Goal: Information Seeking & Learning: Learn about a topic

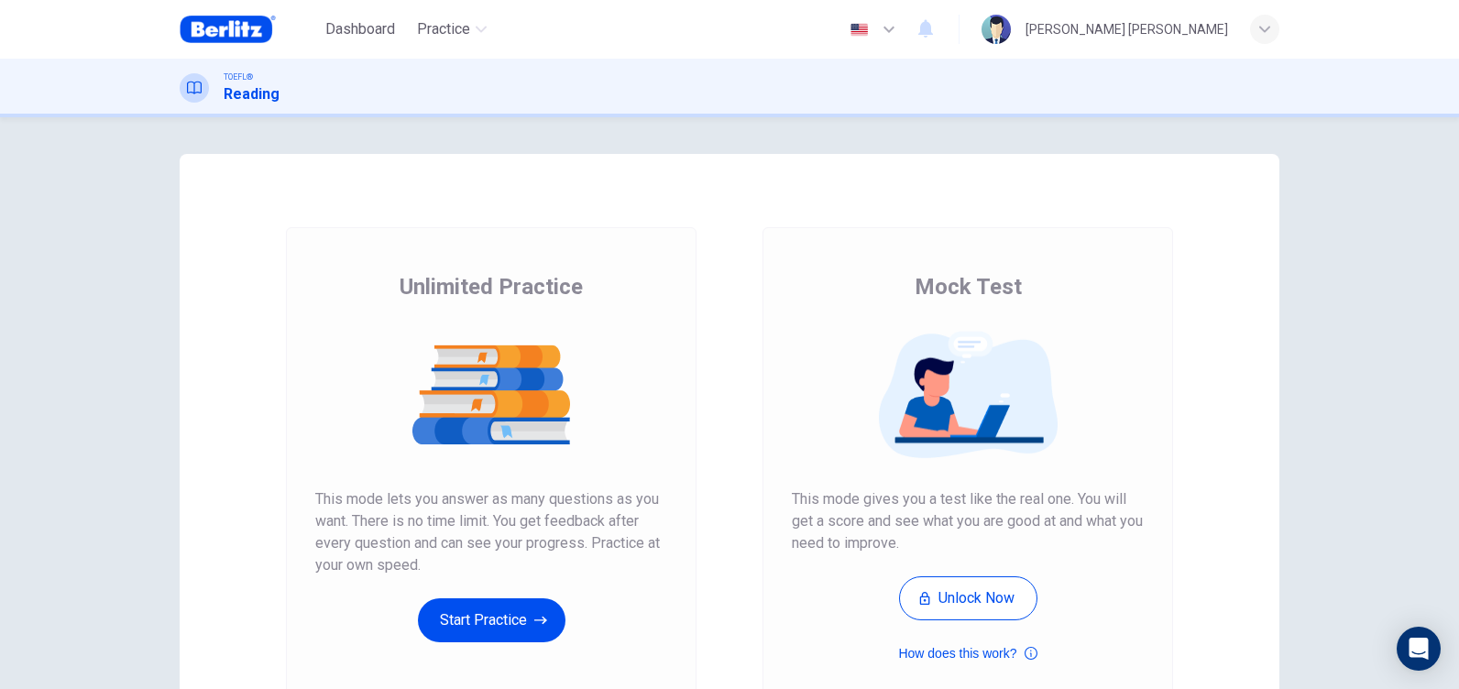
scroll to position [92, 0]
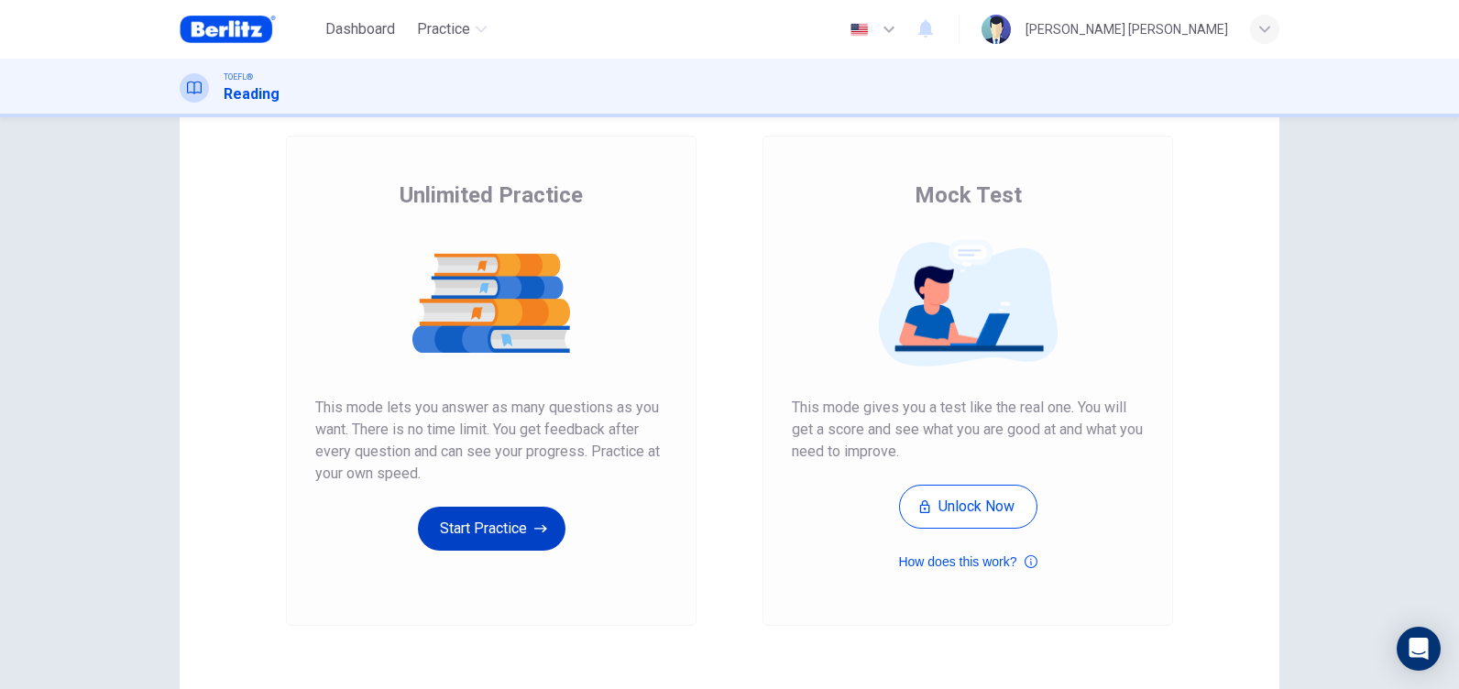
click at [514, 526] on button "Start Practice" at bounding box center [492, 529] width 148 height 44
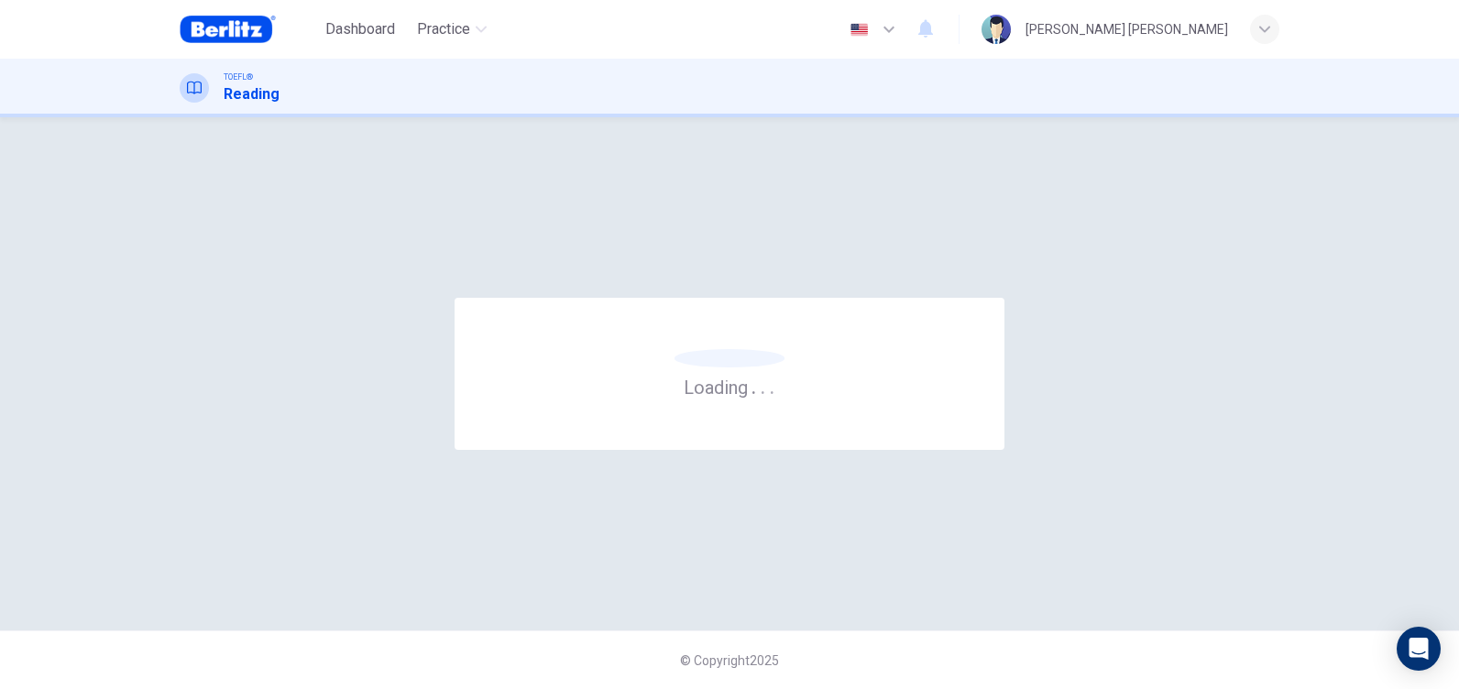
scroll to position [0, 0]
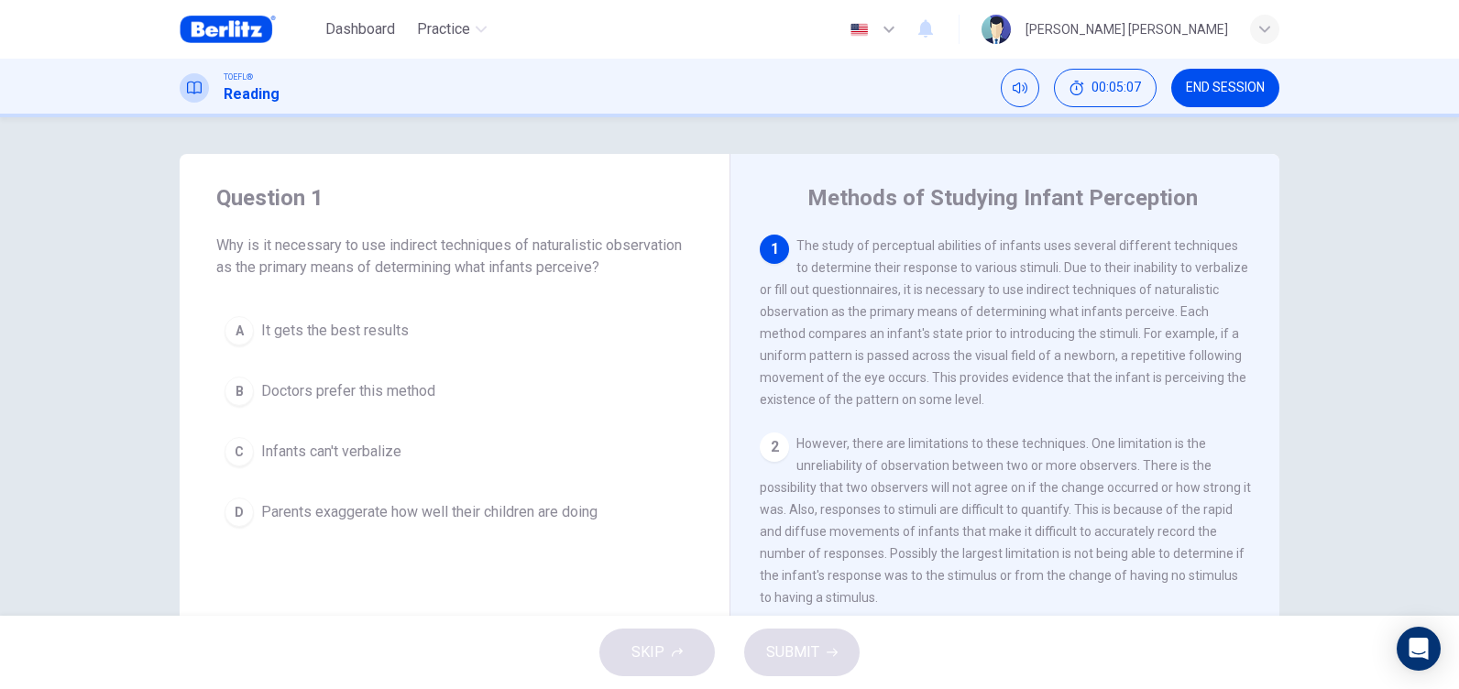
click at [302, 459] on span "Infants can't verbalize" at bounding box center [331, 452] width 140 height 22
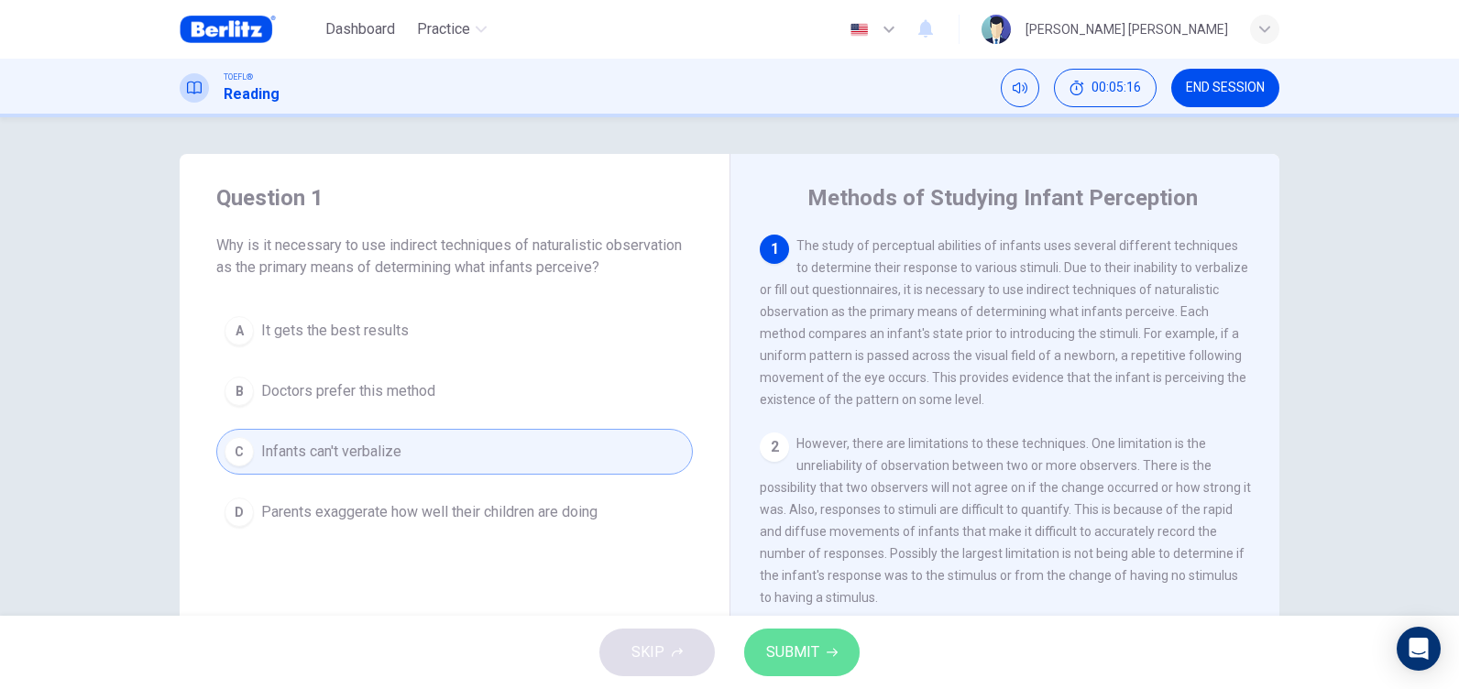
click at [815, 649] on span "SUBMIT" at bounding box center [792, 653] width 53 height 26
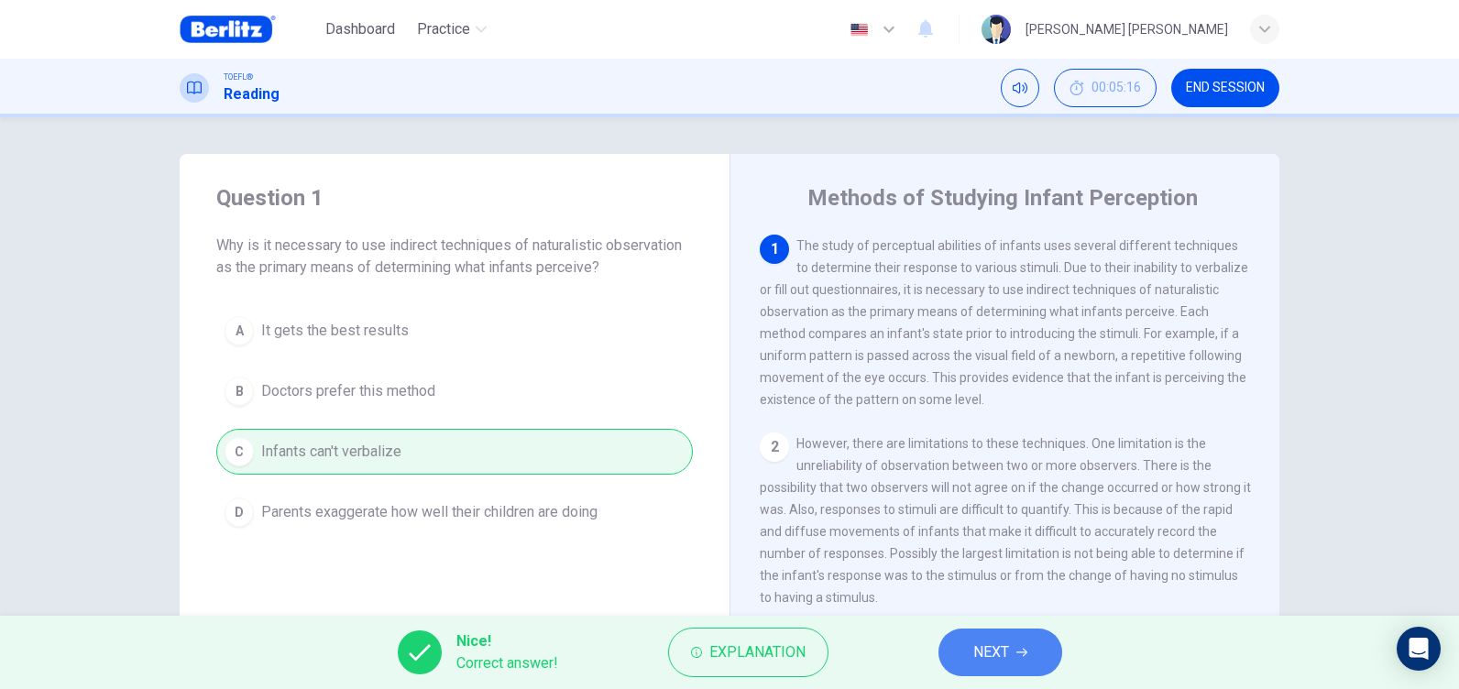
click at [1012, 651] on button "NEXT" at bounding box center [1000, 653] width 124 height 48
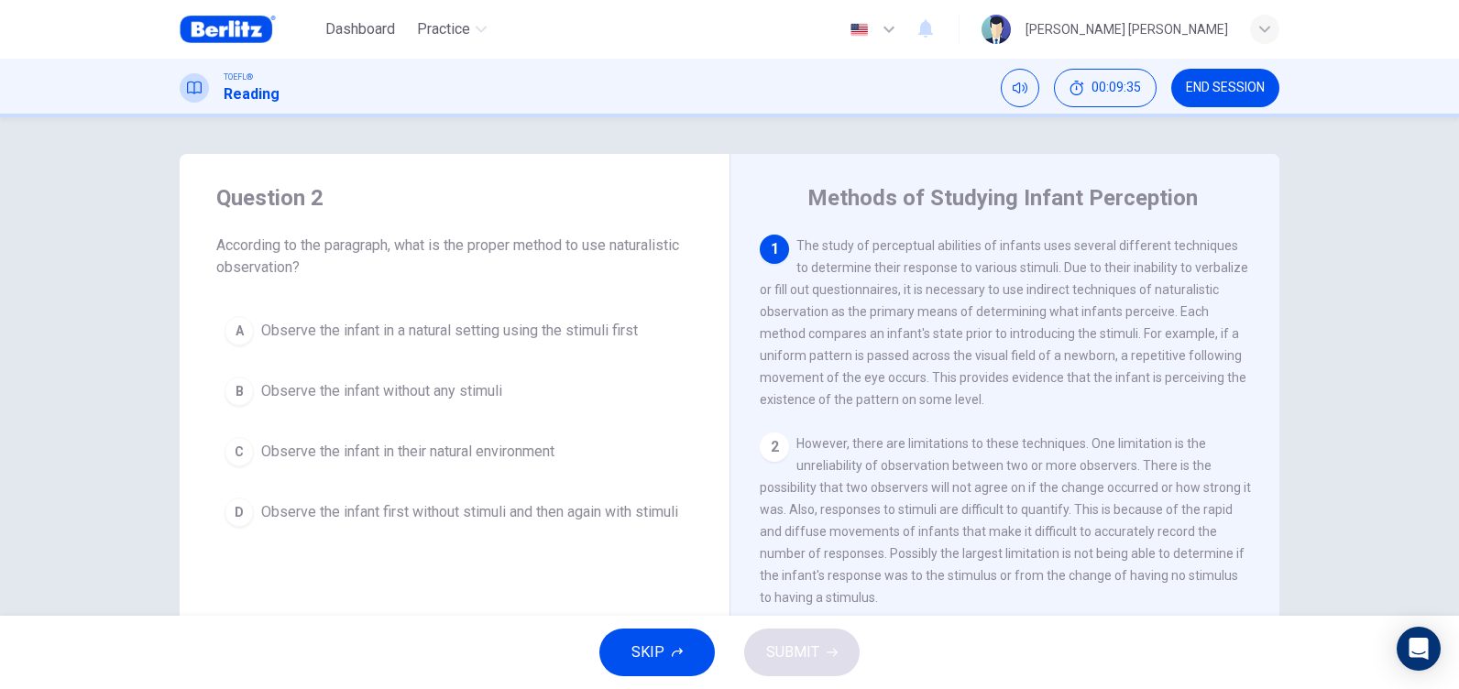
click at [509, 509] on span "Observe the infant first without stimuli and then again with stimuli" at bounding box center [469, 512] width 417 height 22
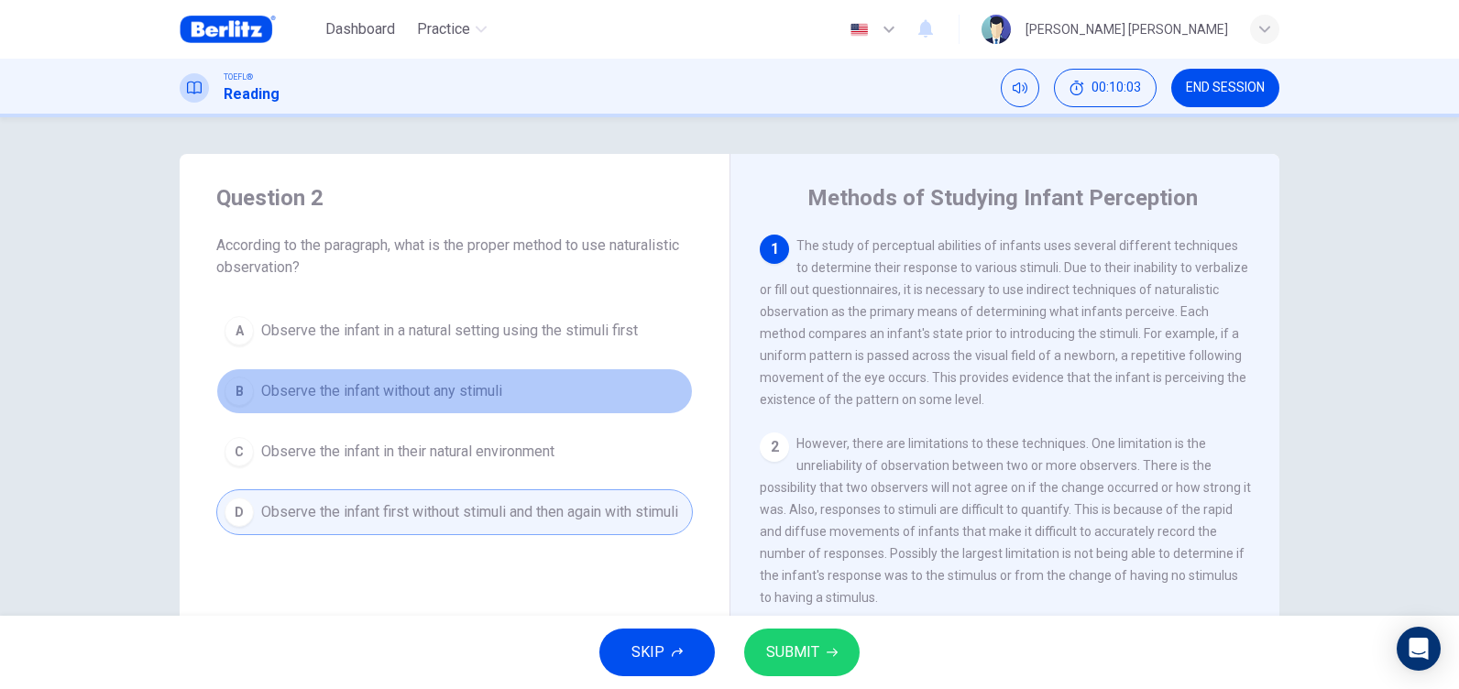
click at [469, 385] on span "Observe the infant without any stimuli" at bounding box center [381, 391] width 241 height 22
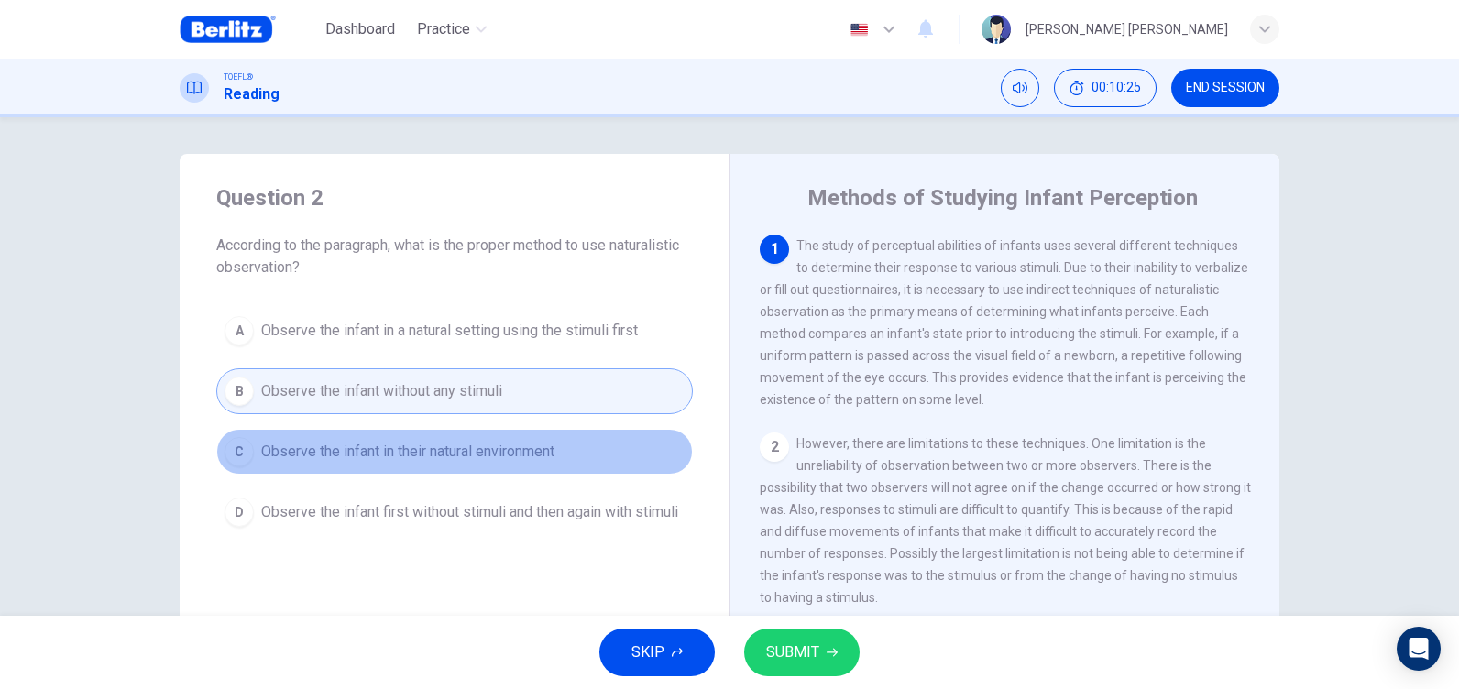
click at [480, 451] on span "Observe the infant in their natural environment" at bounding box center [407, 452] width 293 height 22
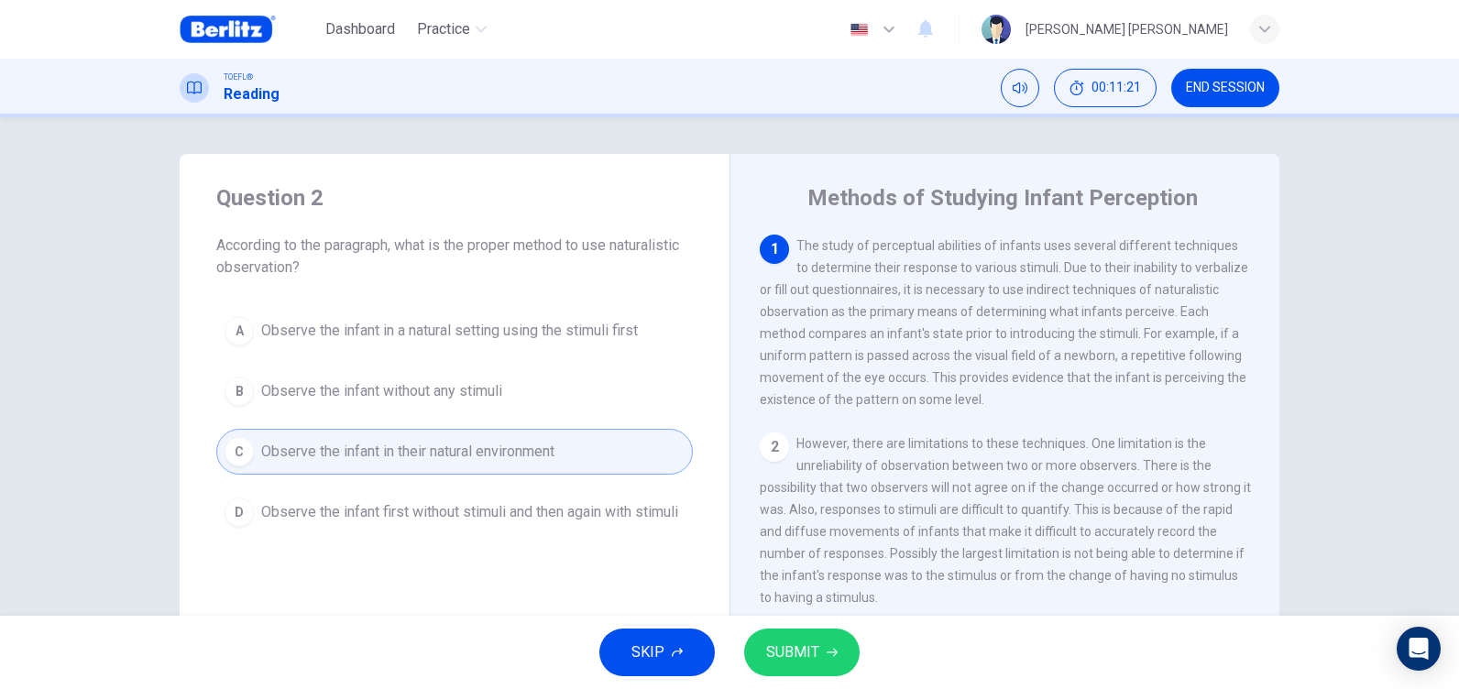
click at [483, 325] on span "Observe the infant in a natural setting using the stimuli first" at bounding box center [449, 331] width 377 height 22
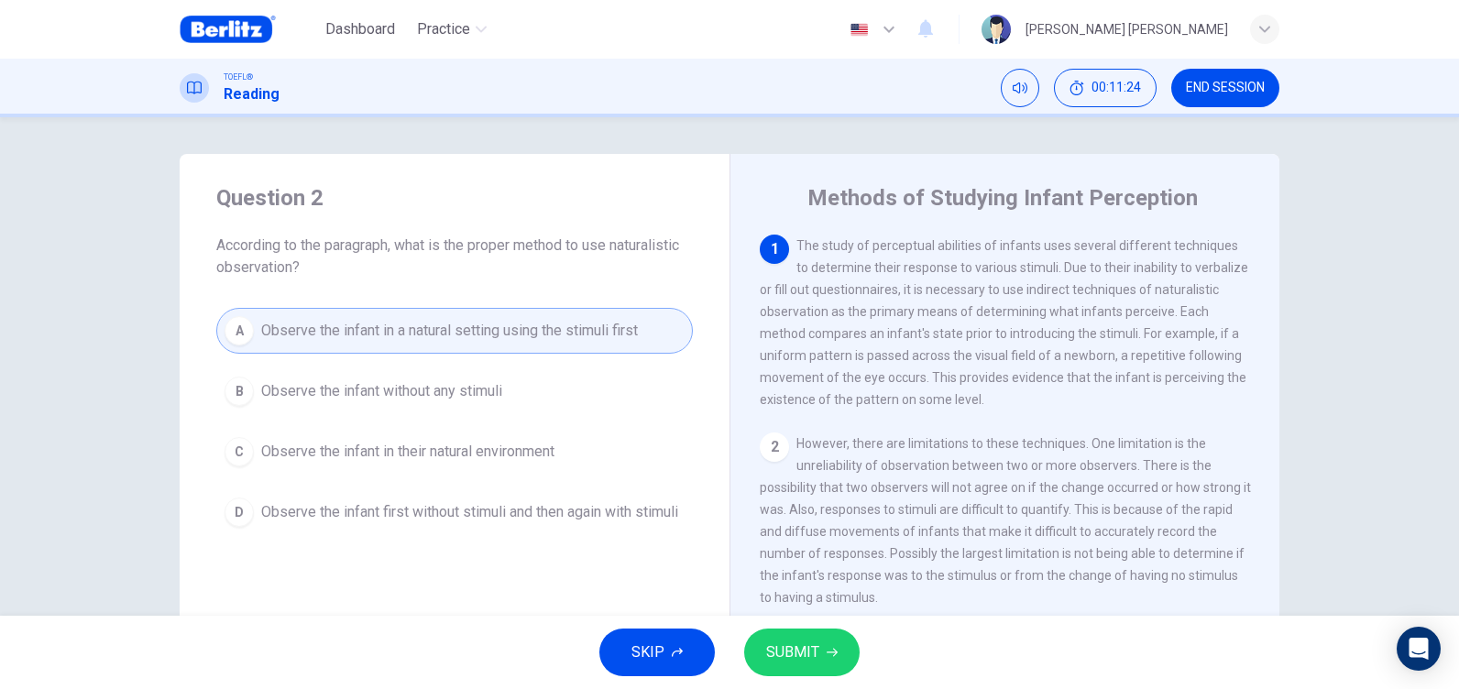
click at [804, 644] on span "SUBMIT" at bounding box center [792, 653] width 53 height 26
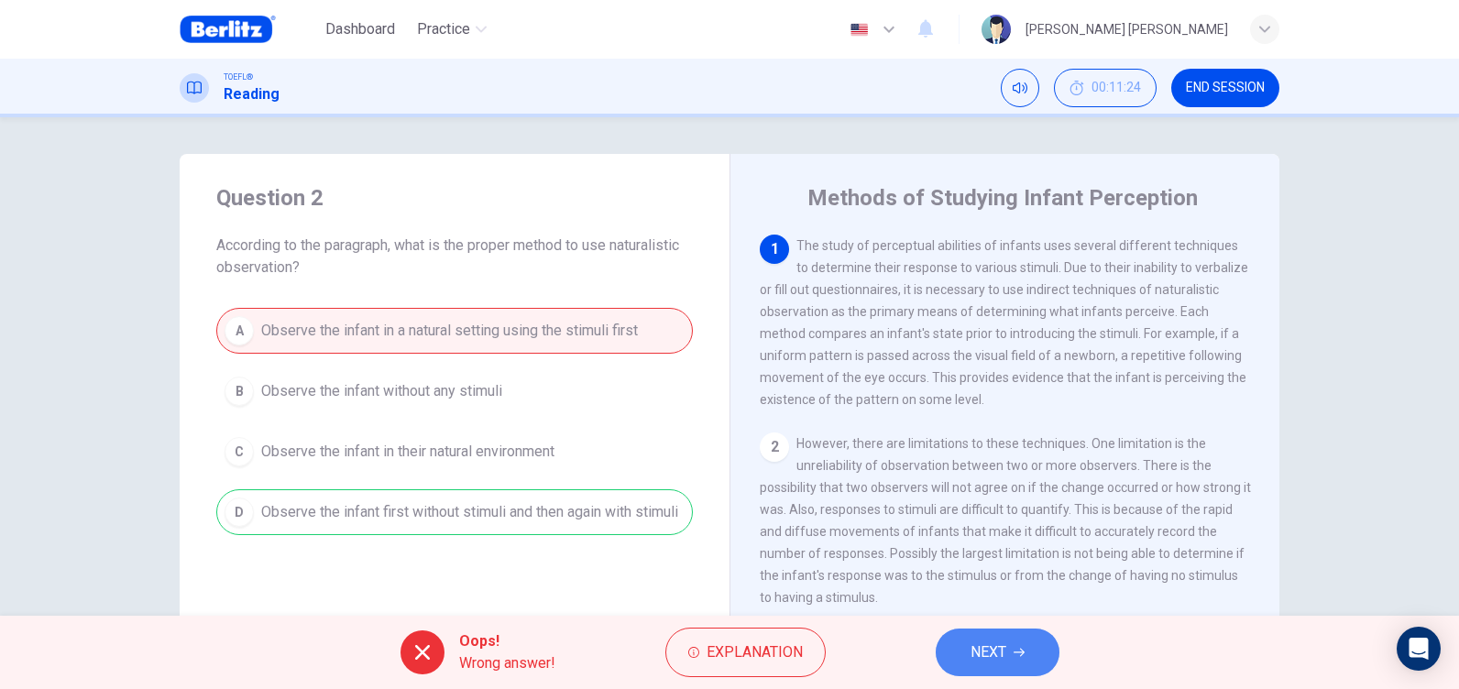
click at [1014, 637] on button "NEXT" at bounding box center [997, 653] width 124 height 48
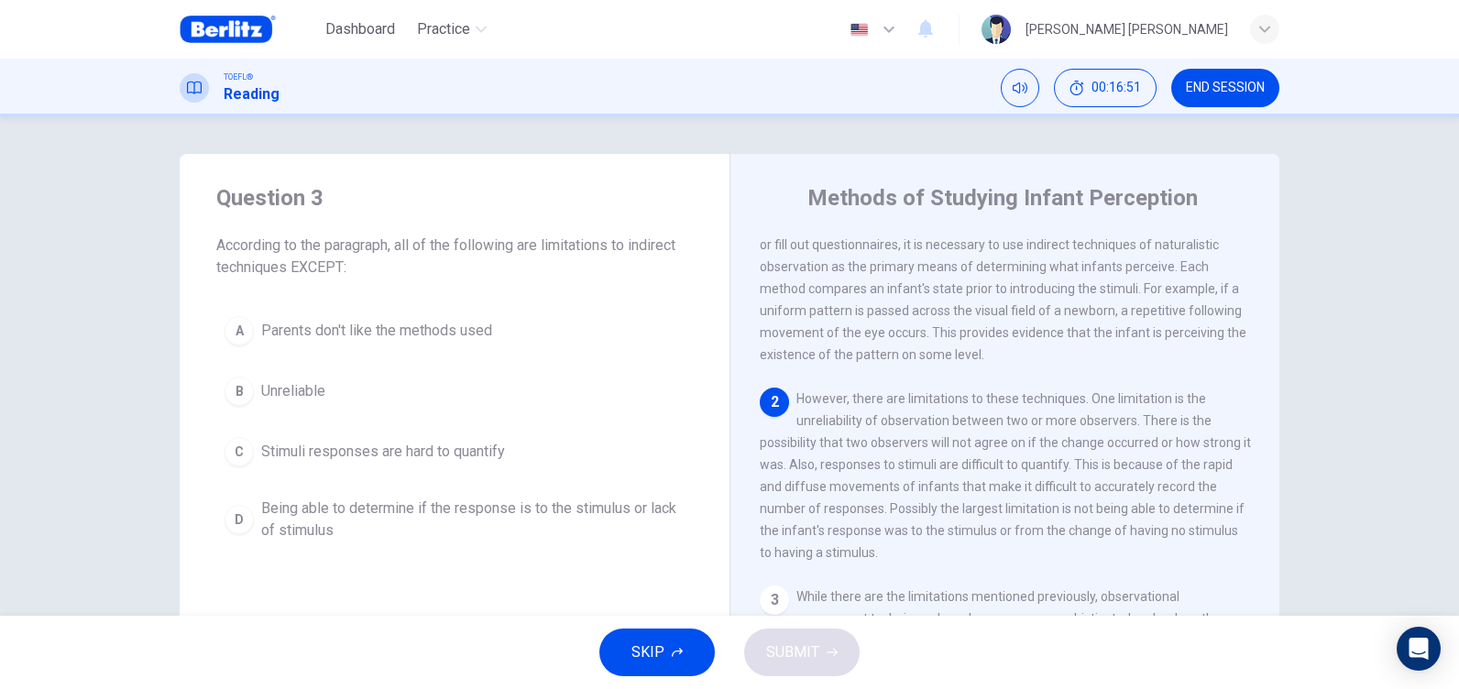
click at [662, 509] on span "Being able to determine if the response is to the stimulus or lack of stimulus" at bounding box center [472, 520] width 423 height 44
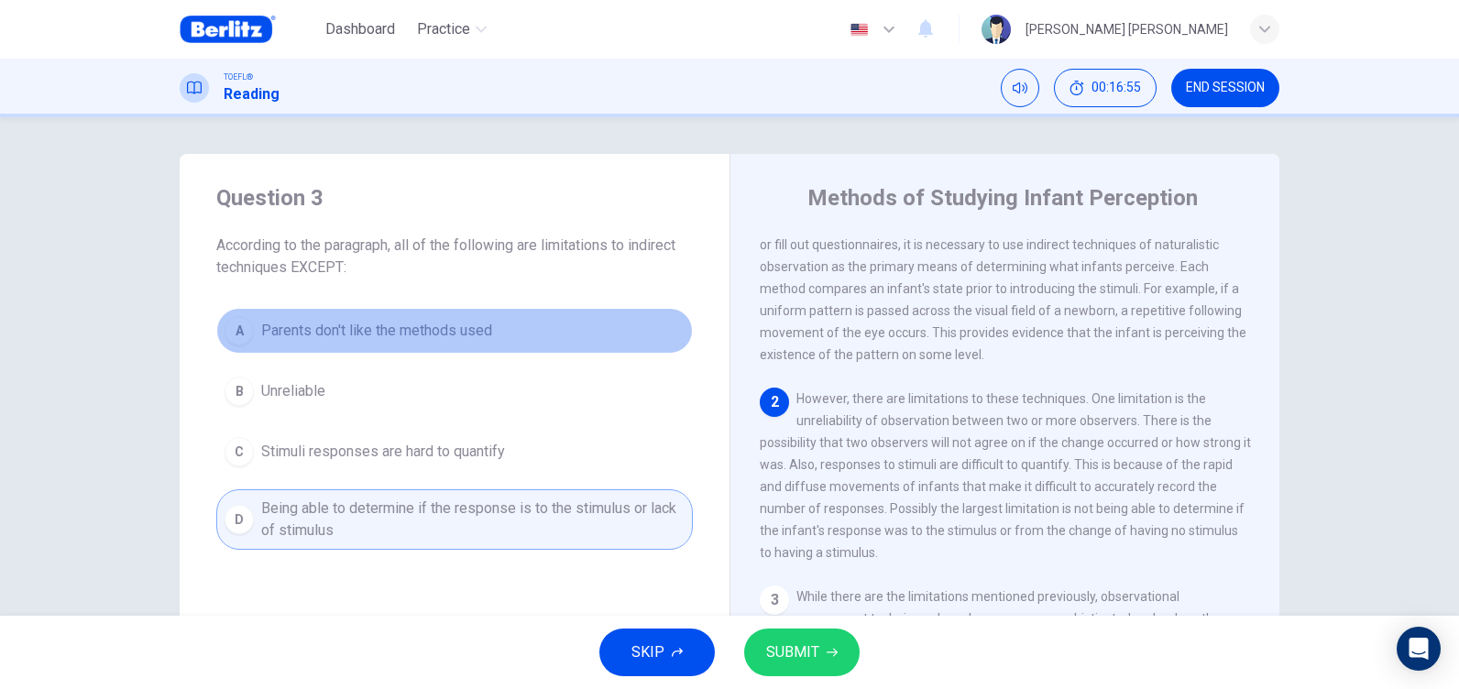
click at [318, 333] on span "Parents don't like the methods used" at bounding box center [376, 331] width 231 height 22
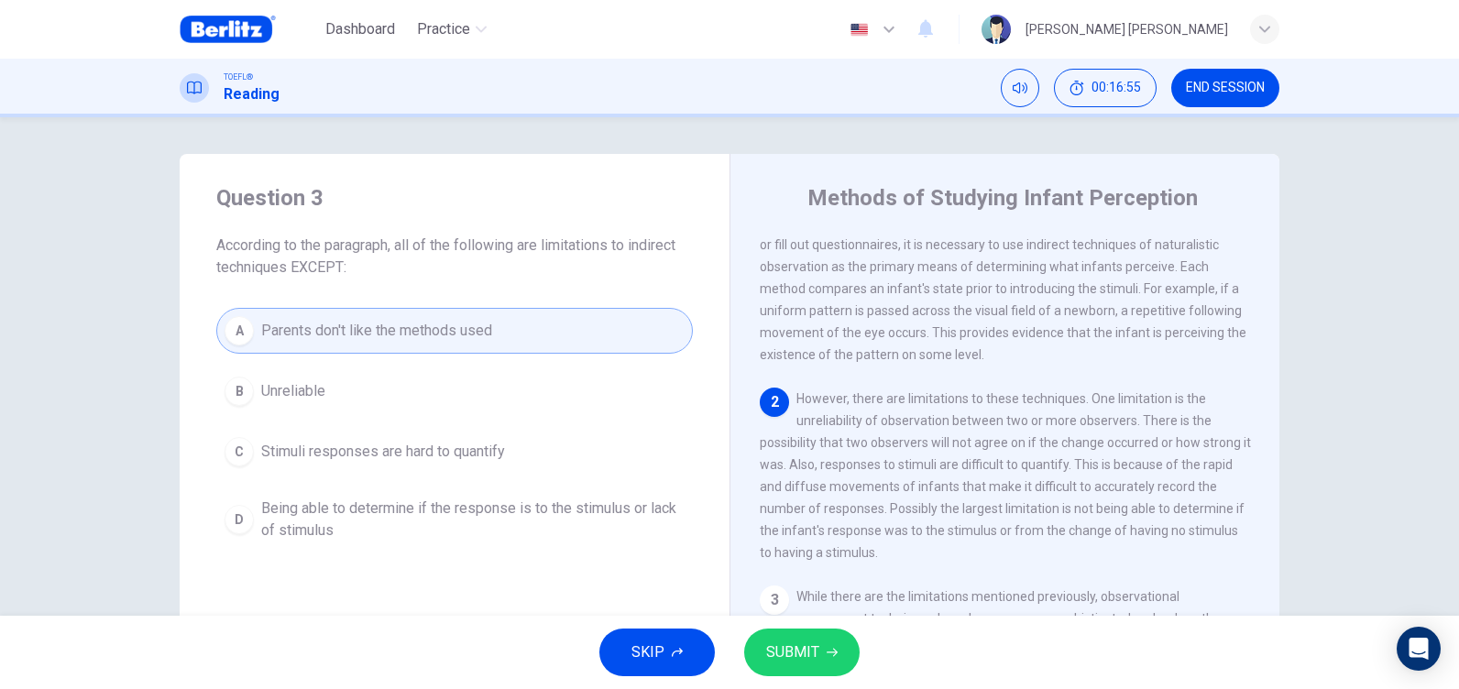
click at [814, 650] on span "SUBMIT" at bounding box center [792, 653] width 53 height 26
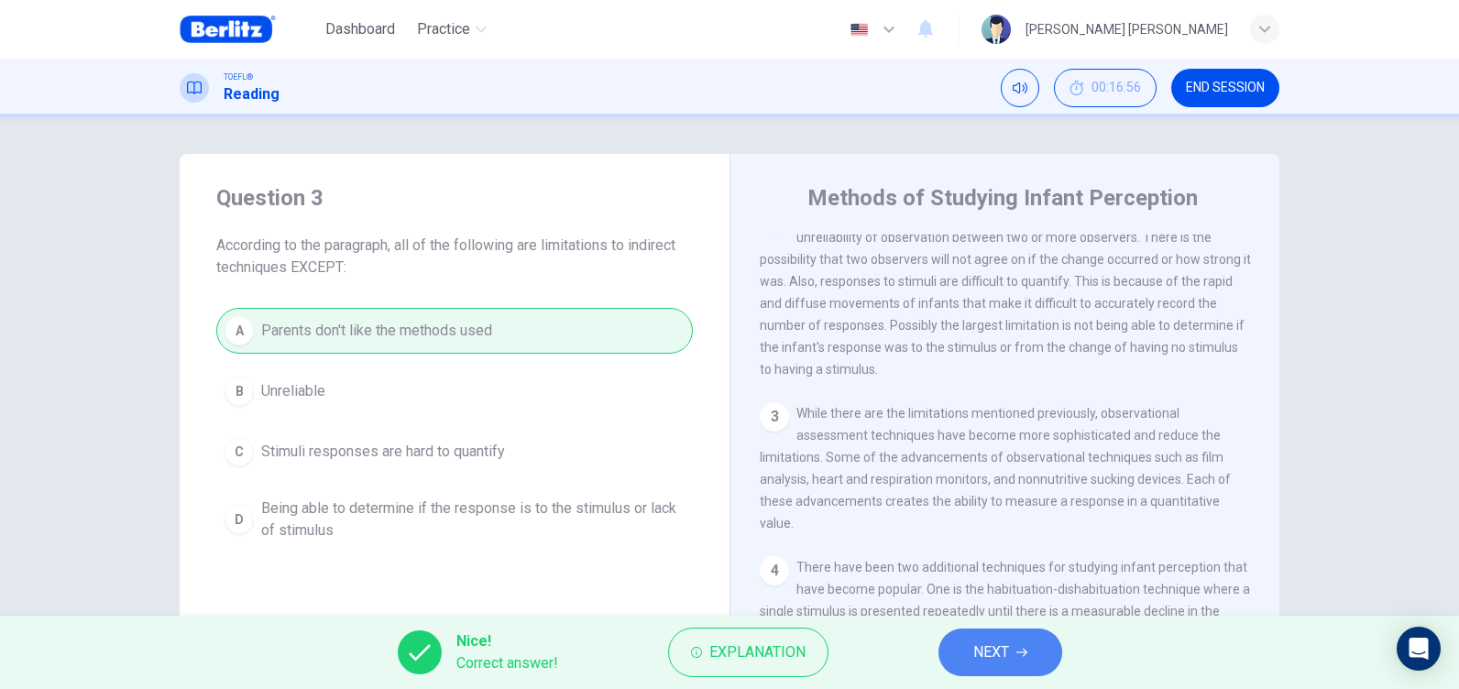
click at [993, 643] on span "NEXT" at bounding box center [991, 653] width 36 height 26
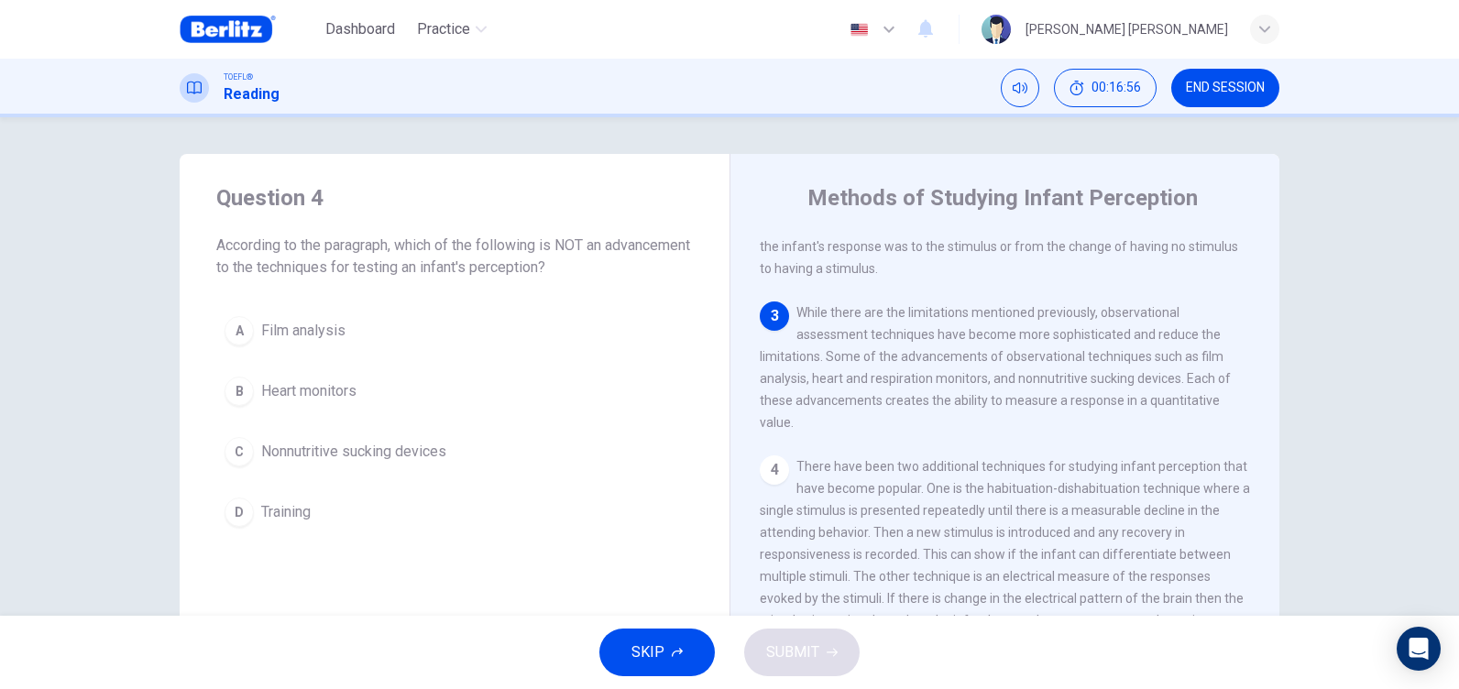
scroll to position [410, 0]
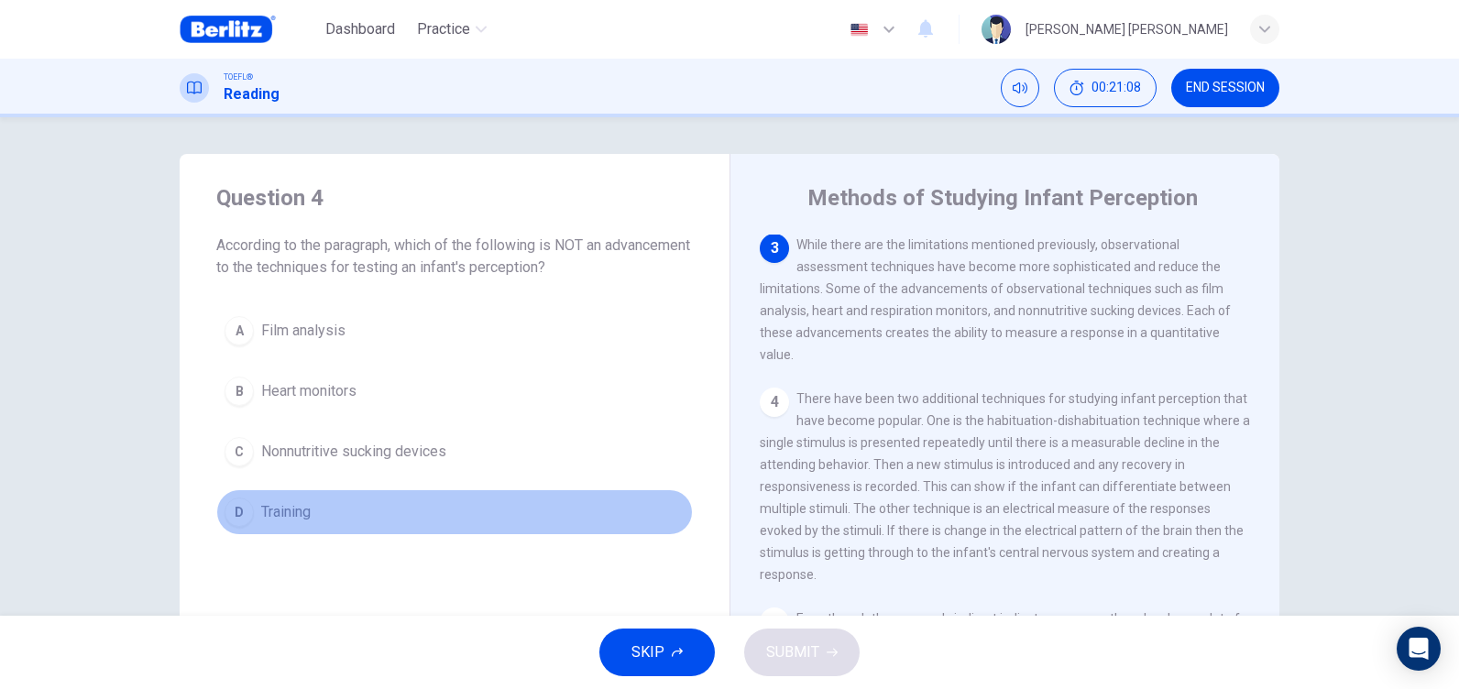
click at [273, 513] on span "Training" at bounding box center [285, 512] width 49 height 22
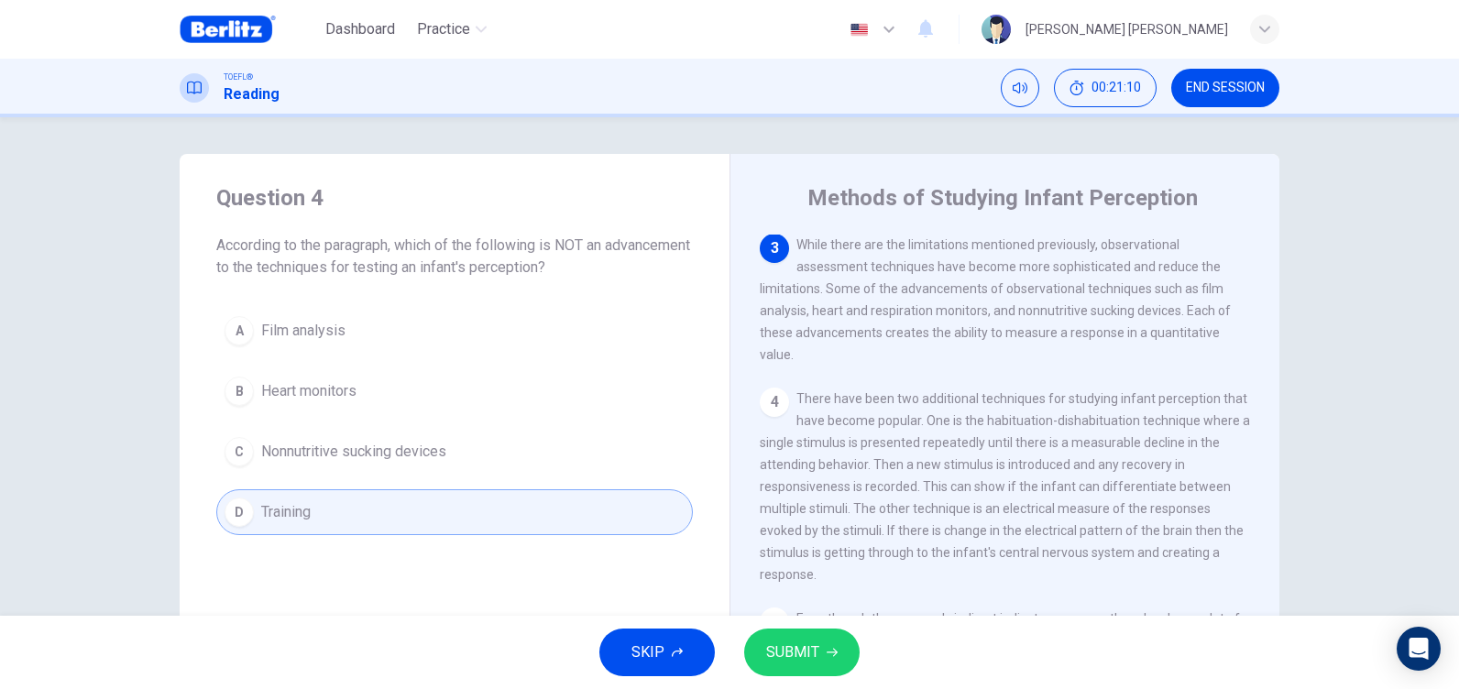
click at [804, 636] on button "SUBMIT" at bounding box center [801, 653] width 115 height 48
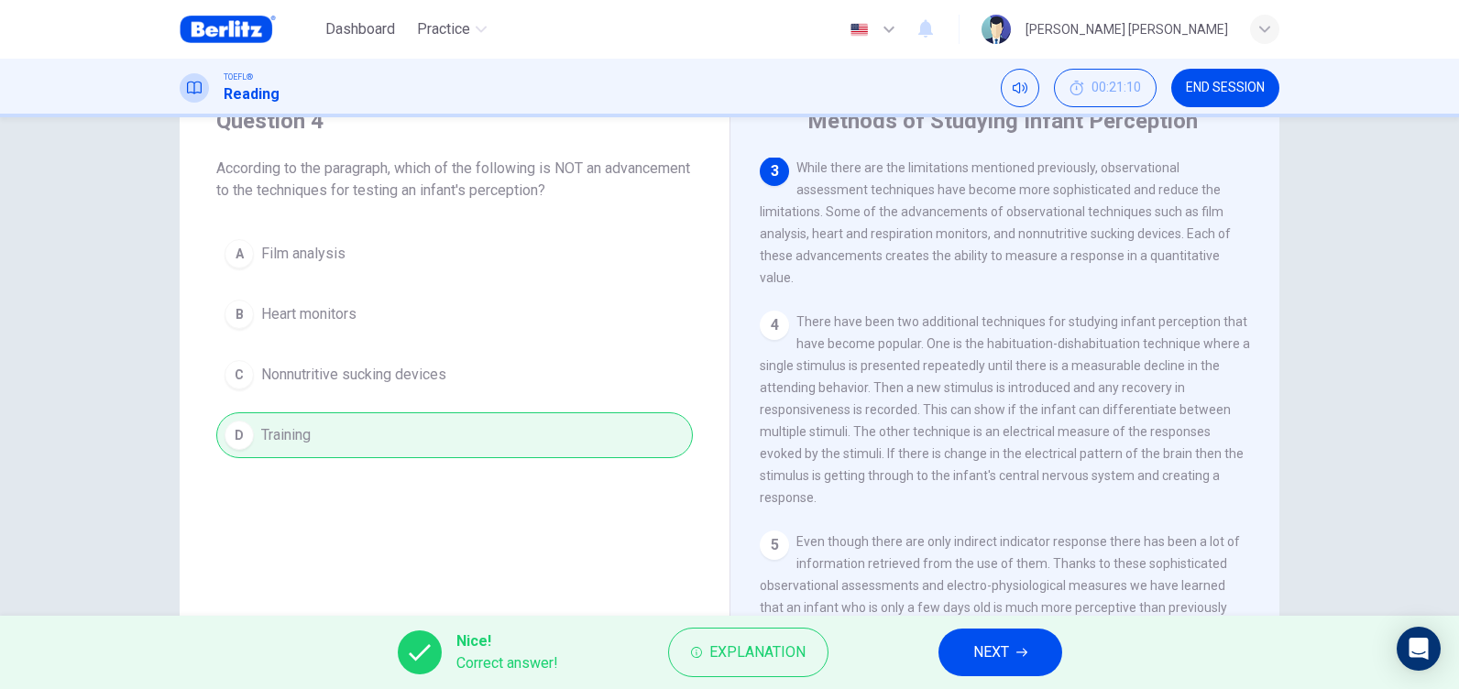
scroll to position [212, 0]
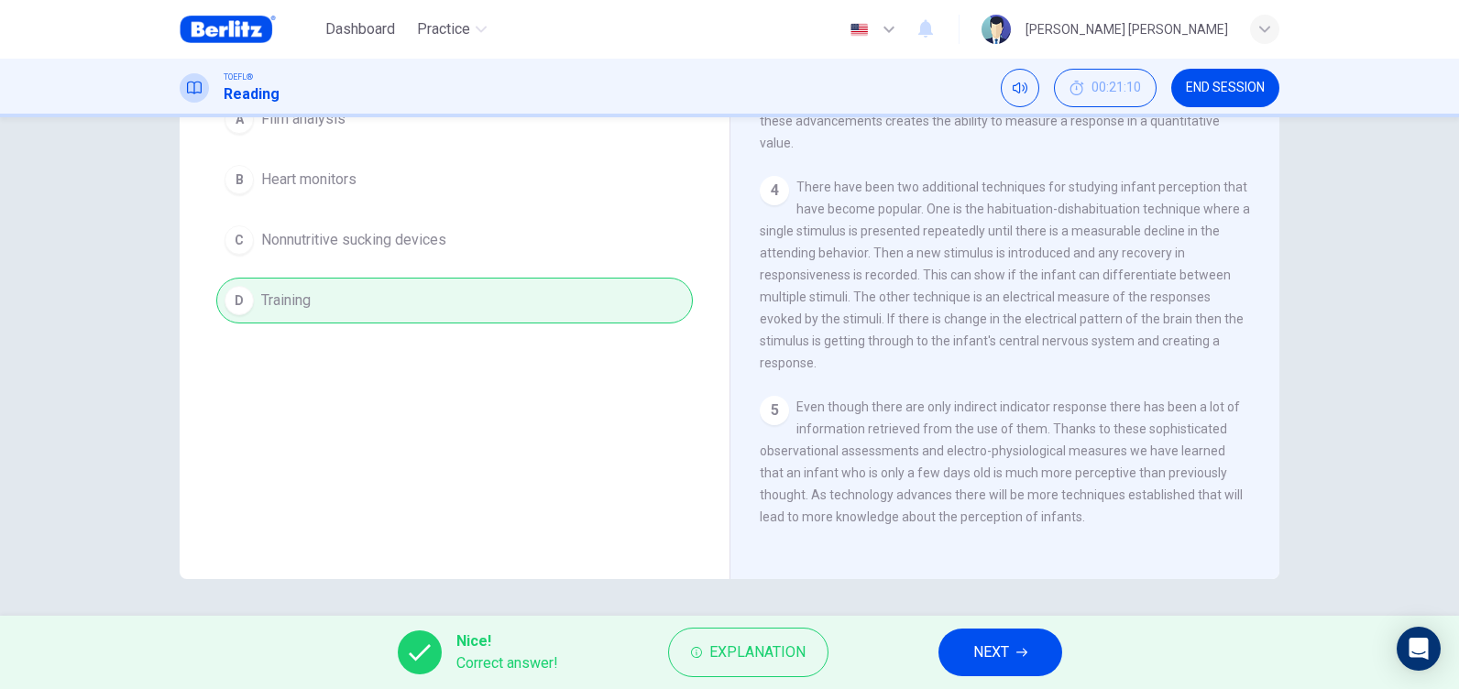
click at [998, 648] on span "NEXT" at bounding box center [991, 653] width 36 height 26
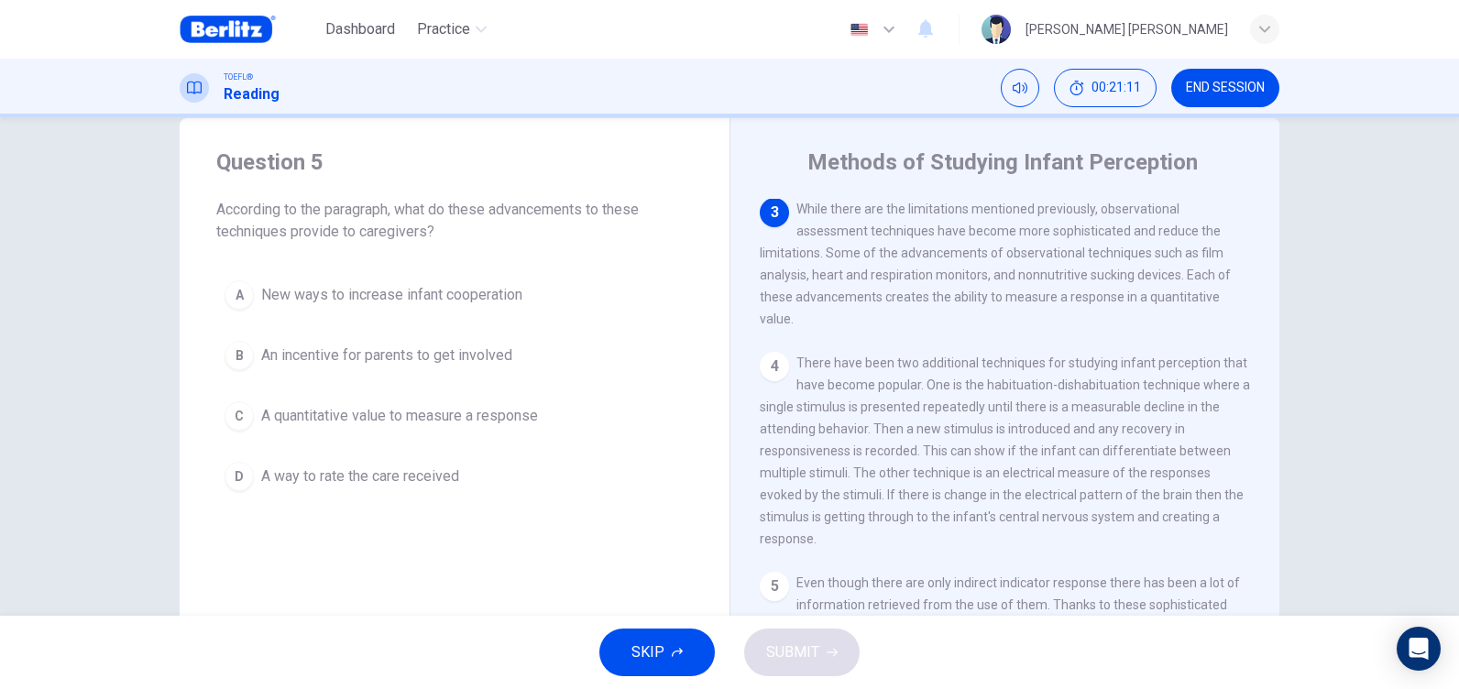
scroll to position [0, 0]
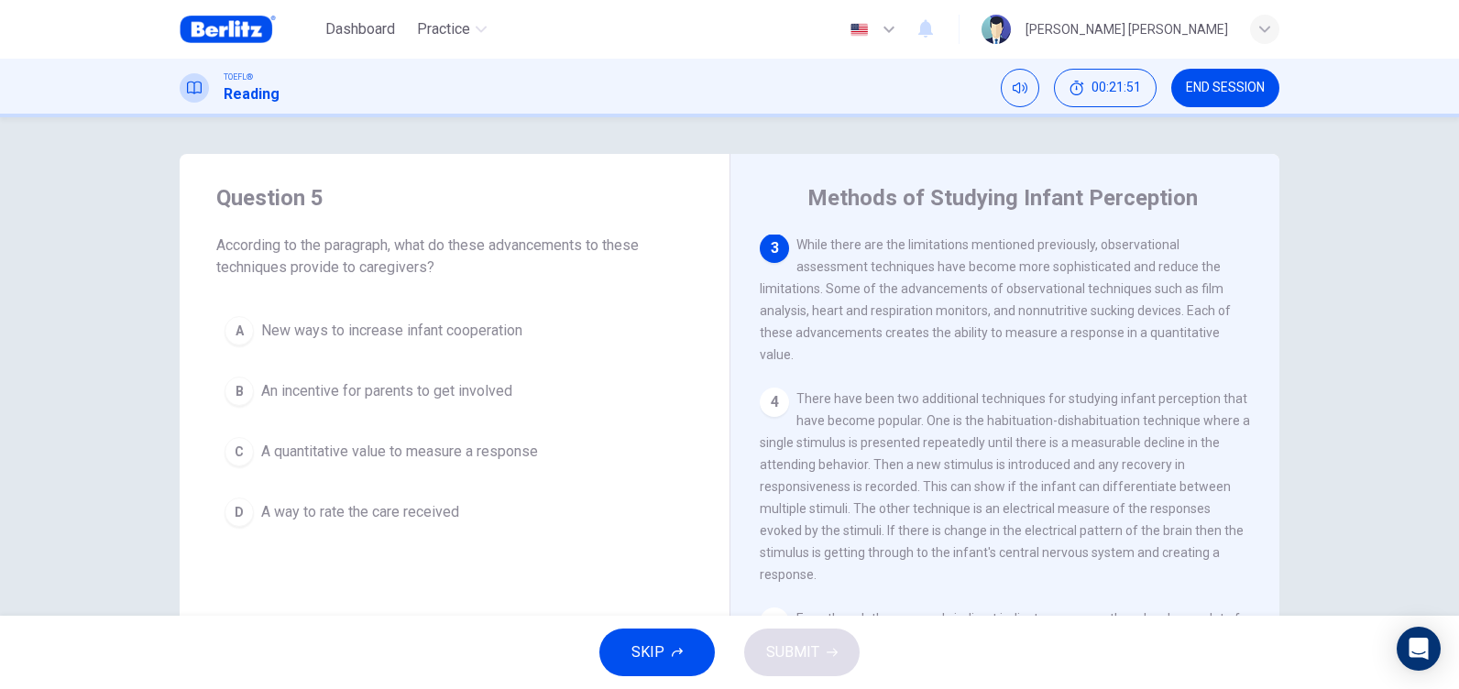
click at [489, 445] on span "A quantitative value to measure a response" at bounding box center [399, 452] width 277 height 22
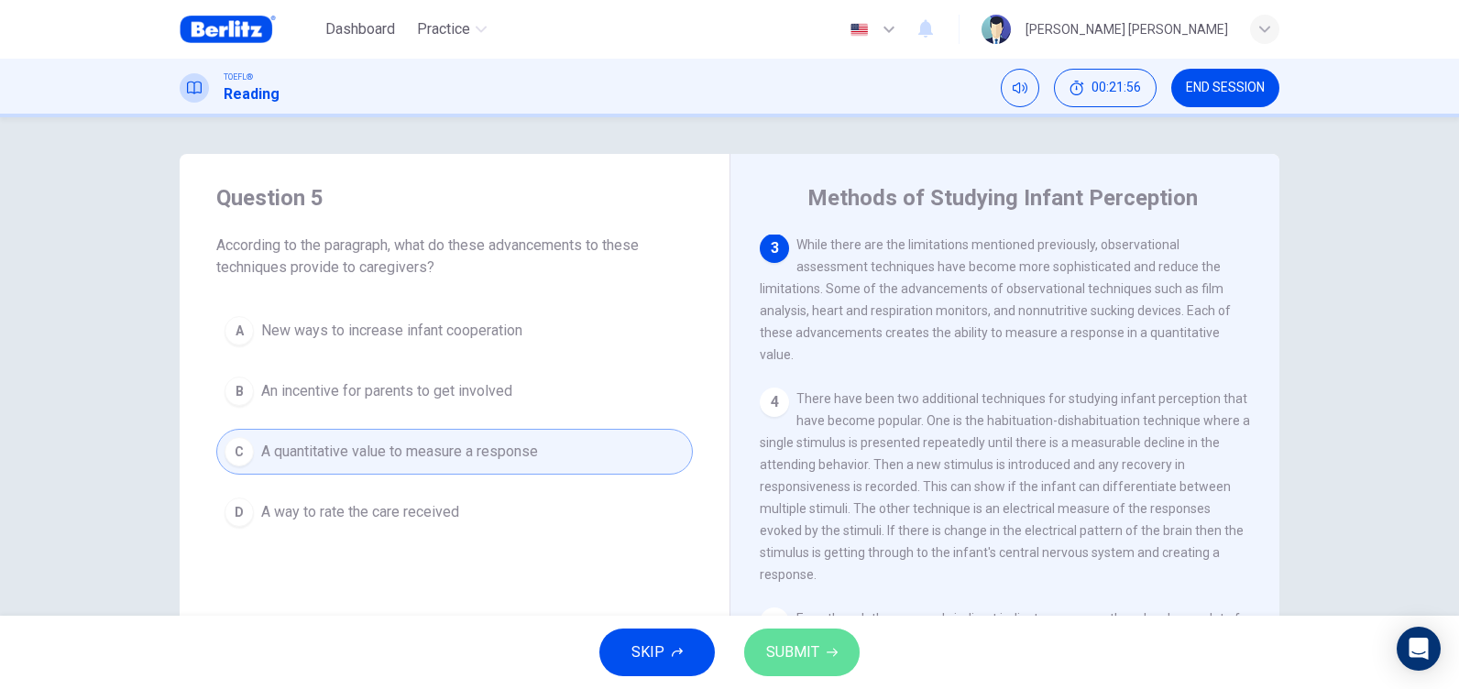
click at [837, 648] on button "SUBMIT" at bounding box center [801, 653] width 115 height 48
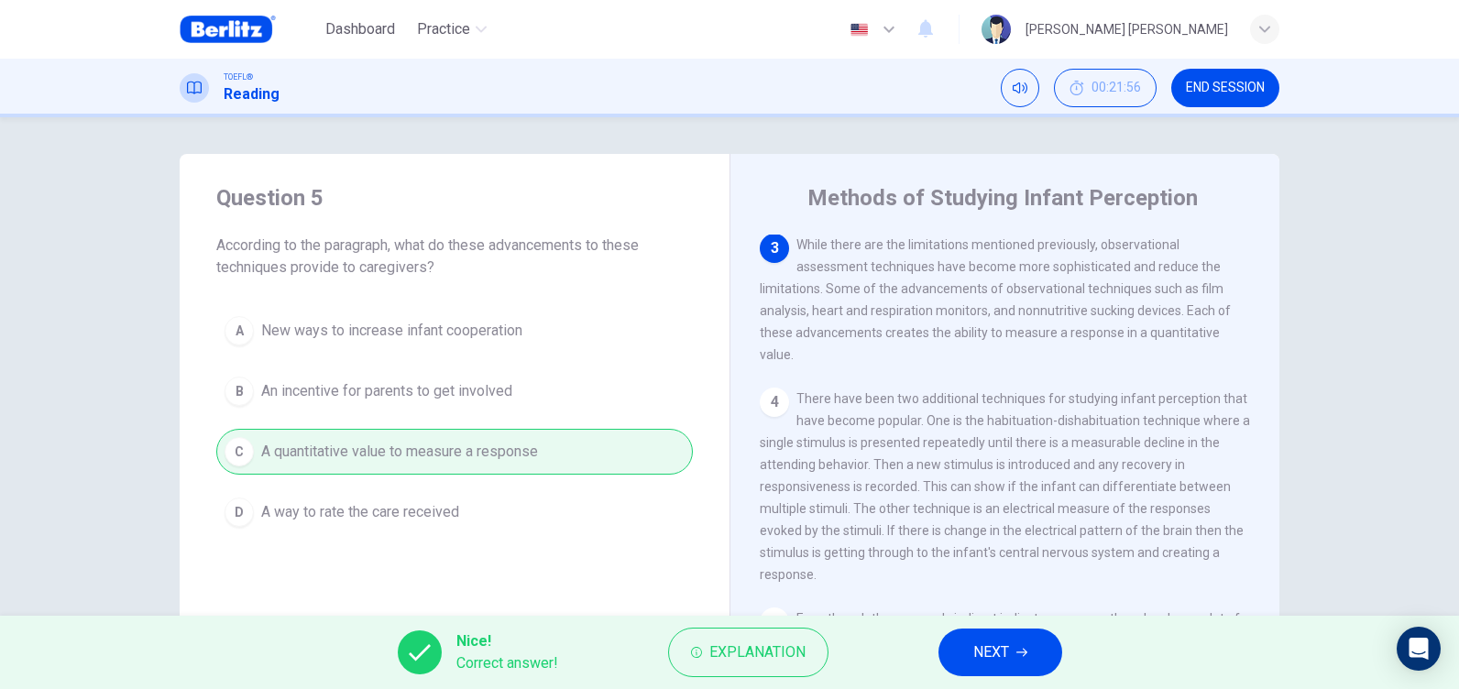
click at [992, 654] on span "NEXT" at bounding box center [991, 653] width 36 height 26
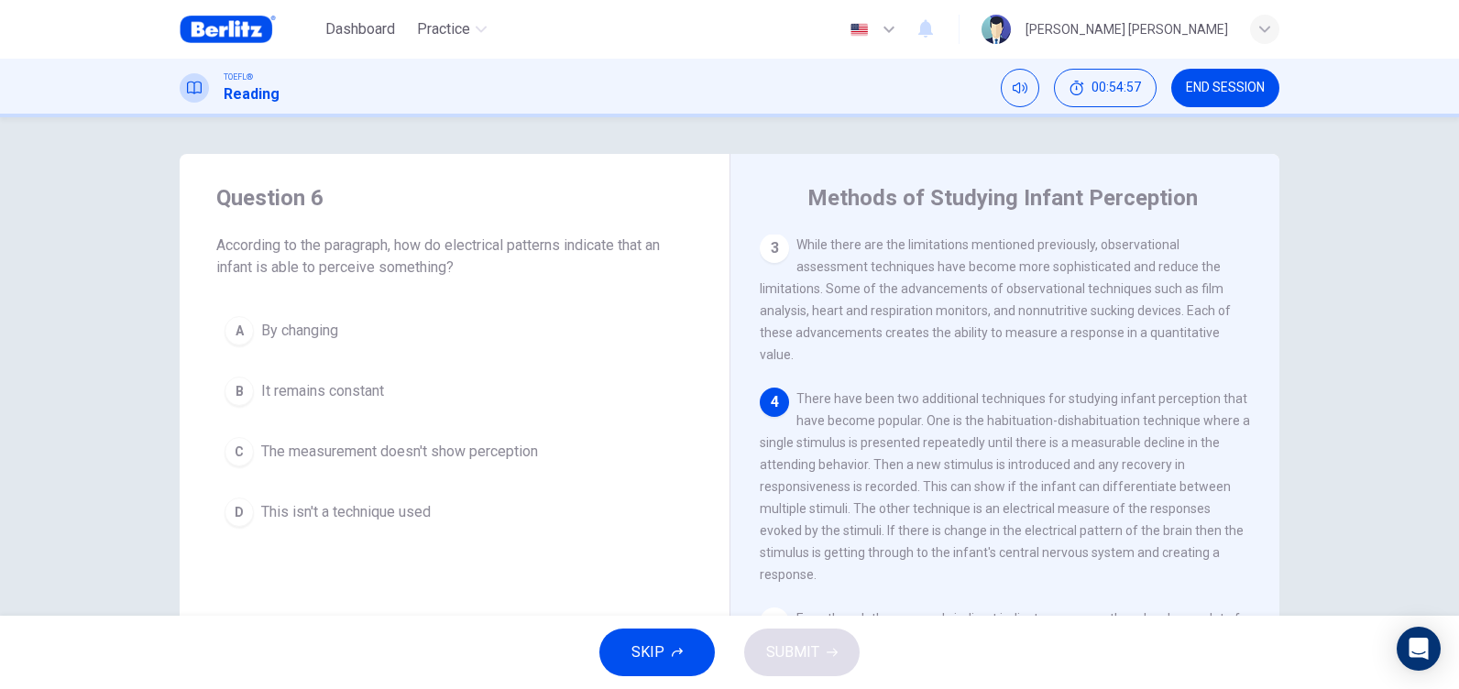
scroll to position [92, 0]
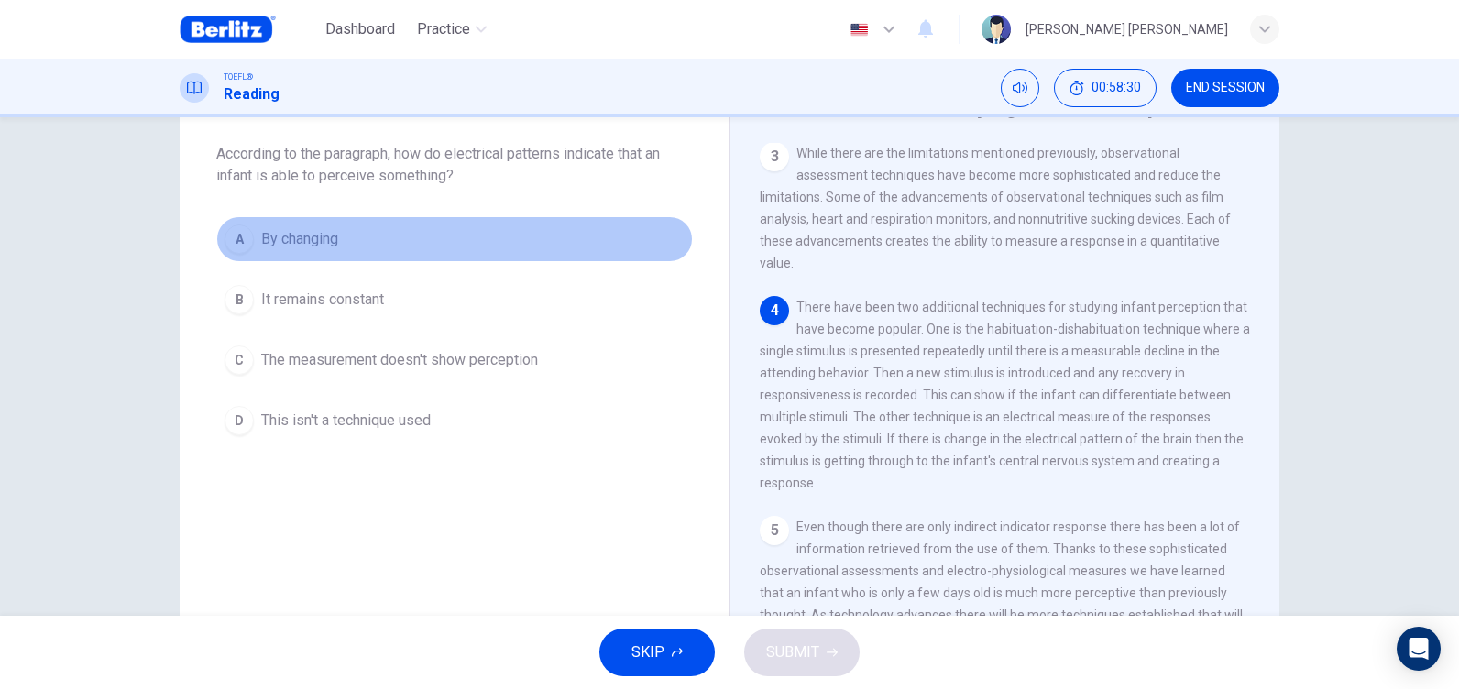
click at [325, 240] on span "By changing" at bounding box center [299, 239] width 77 height 22
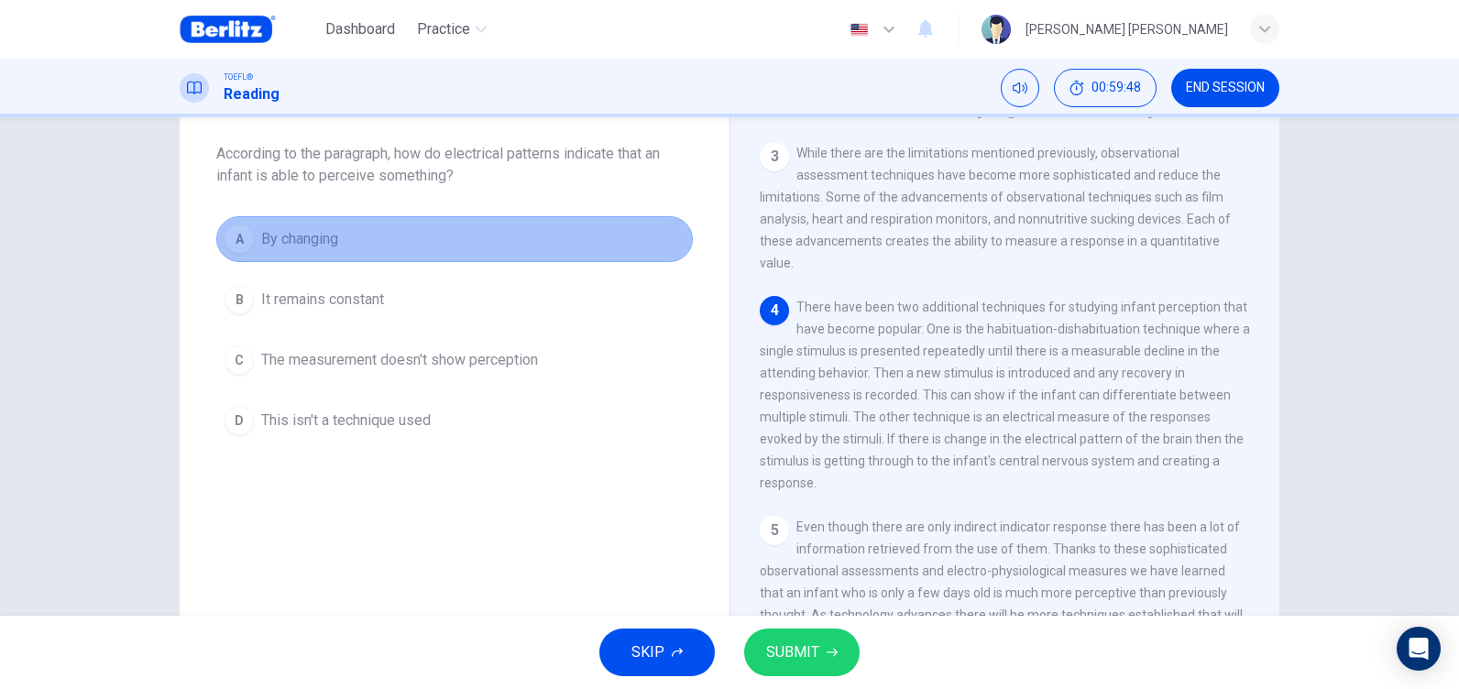
click at [348, 238] on button "A By changing" at bounding box center [454, 239] width 476 height 46
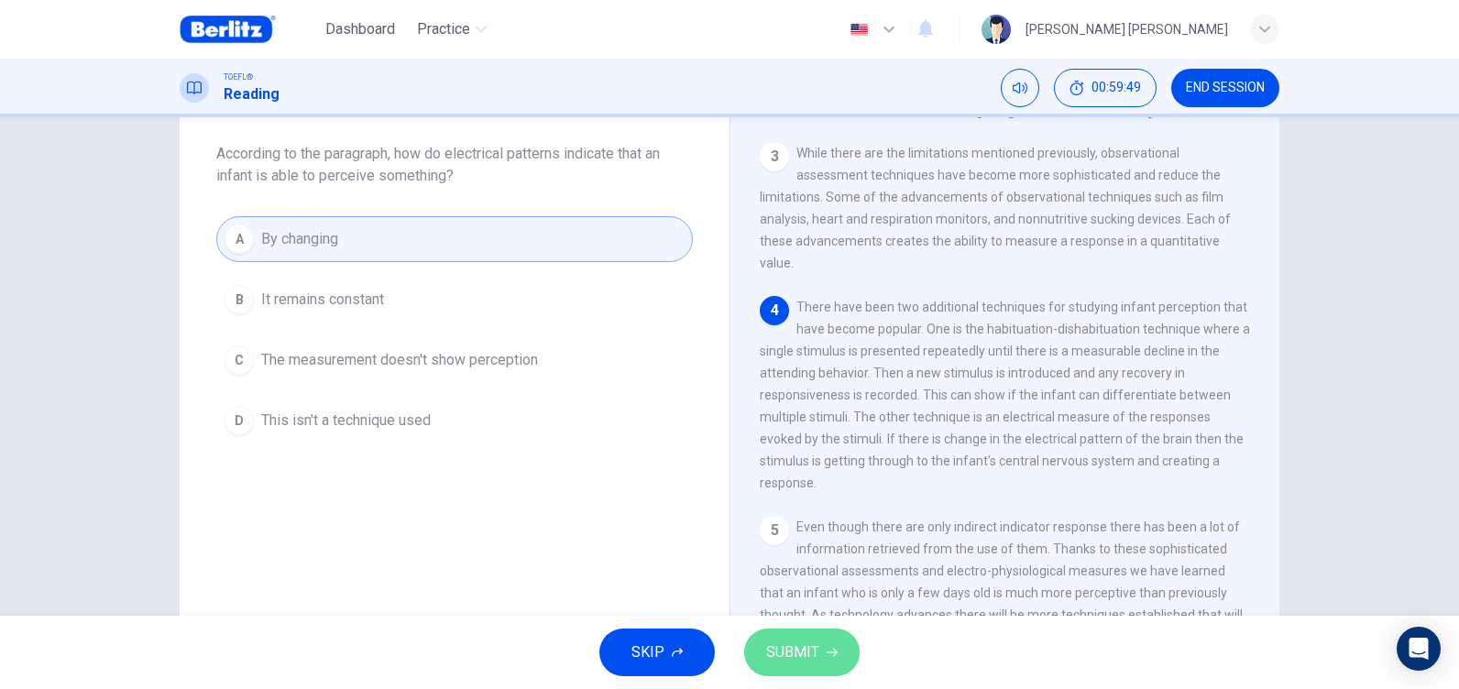
click at [795, 650] on span "SUBMIT" at bounding box center [792, 653] width 53 height 26
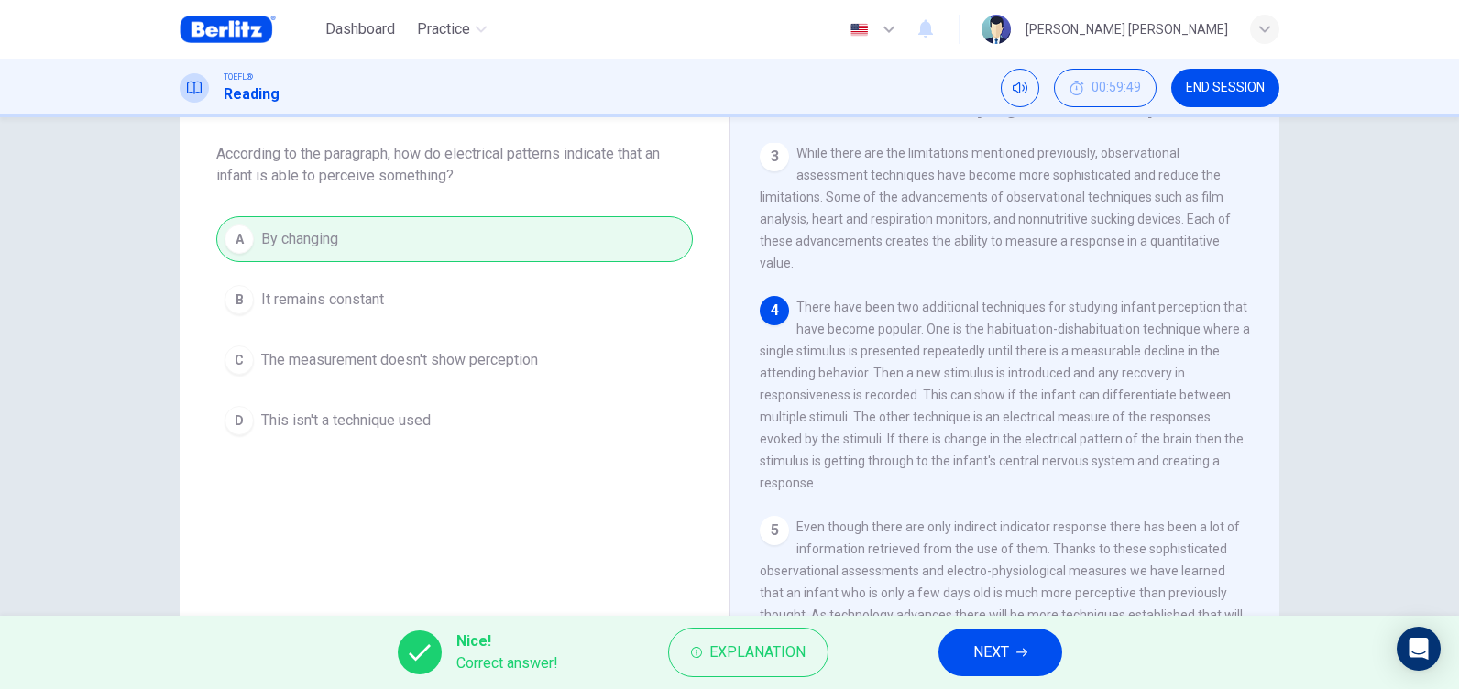
click at [967, 654] on button "NEXT" at bounding box center [1000, 653] width 124 height 48
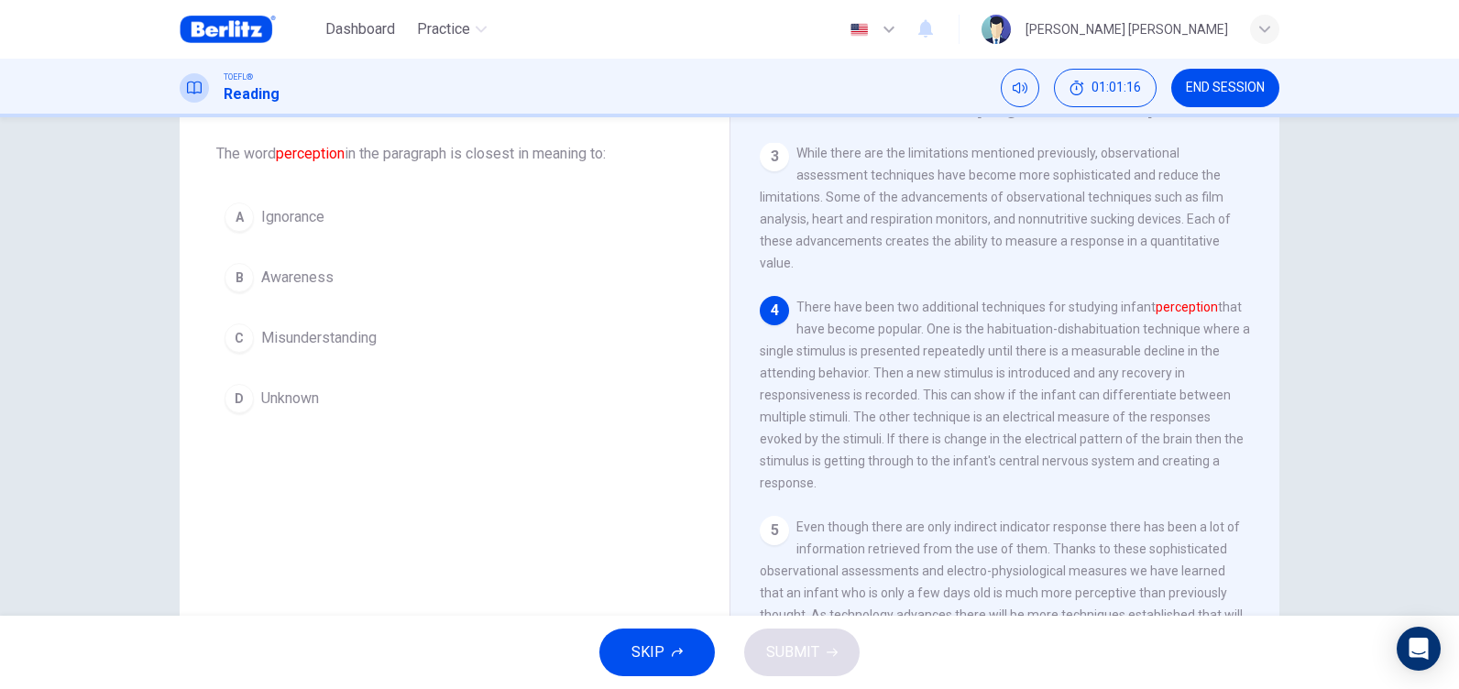
click at [325, 269] on span "Awareness" at bounding box center [297, 278] width 72 height 22
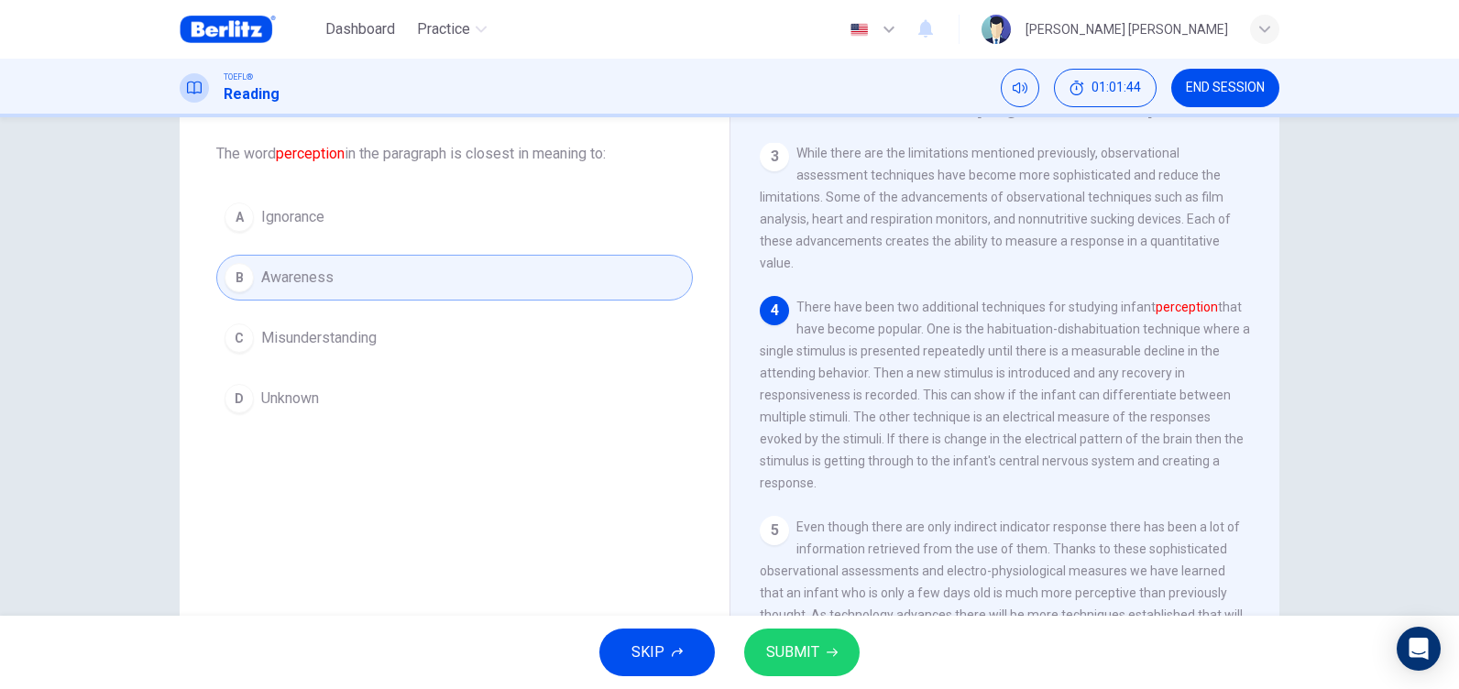
click at [826, 656] on icon "button" at bounding box center [831, 652] width 11 height 11
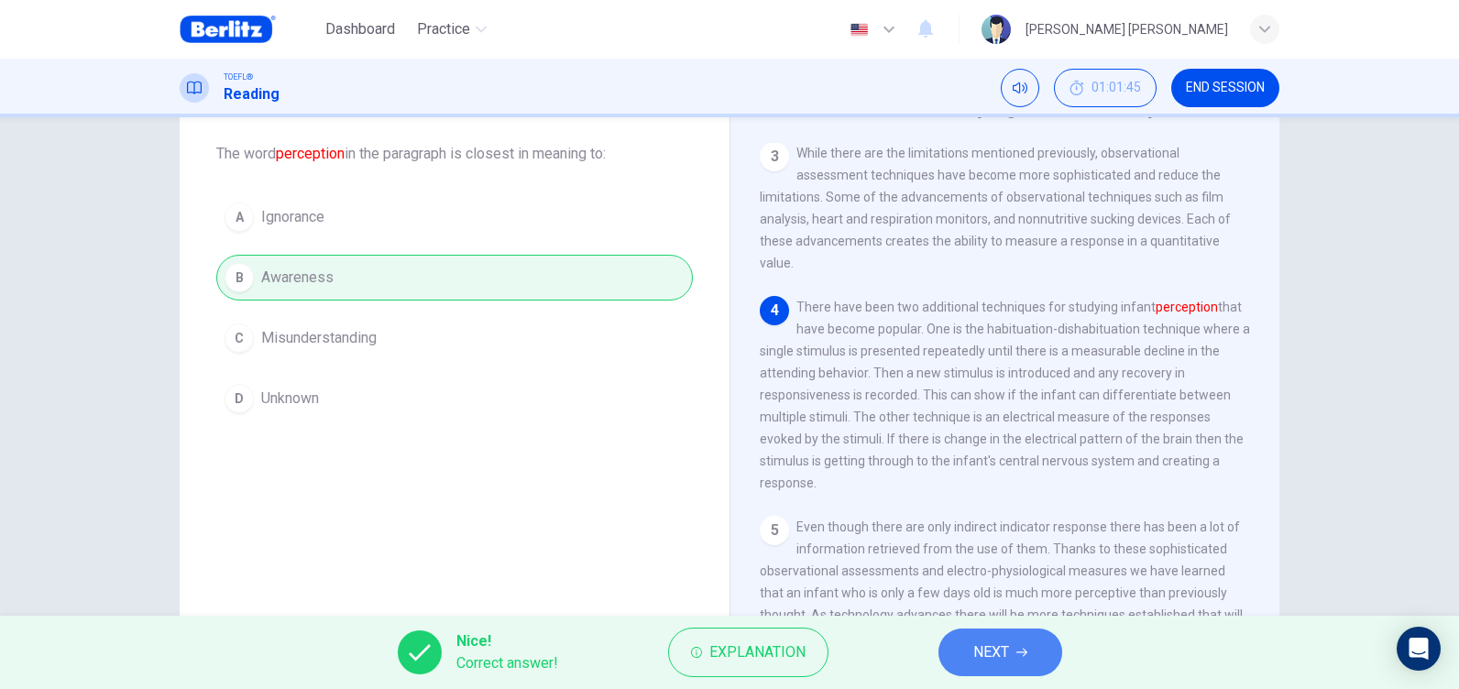
click at [1022, 657] on icon "button" at bounding box center [1021, 652] width 11 height 11
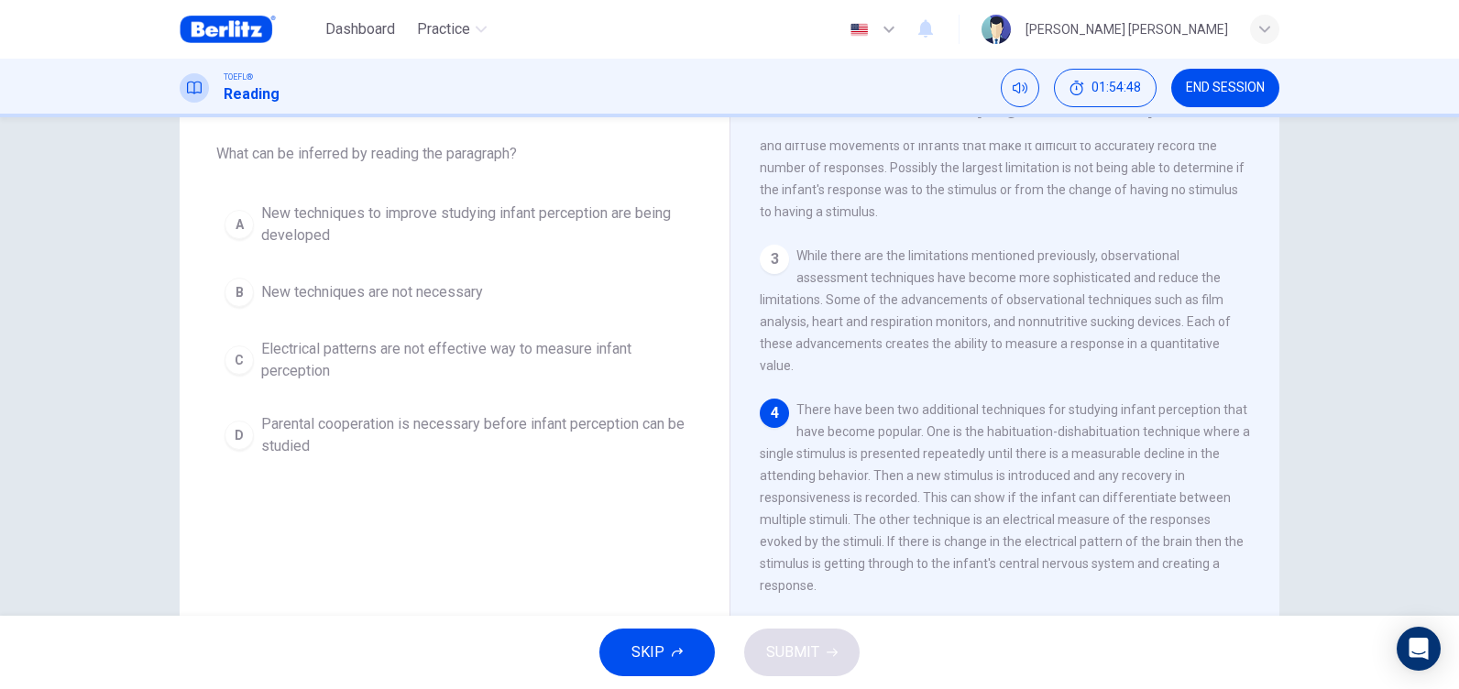
scroll to position [247, 0]
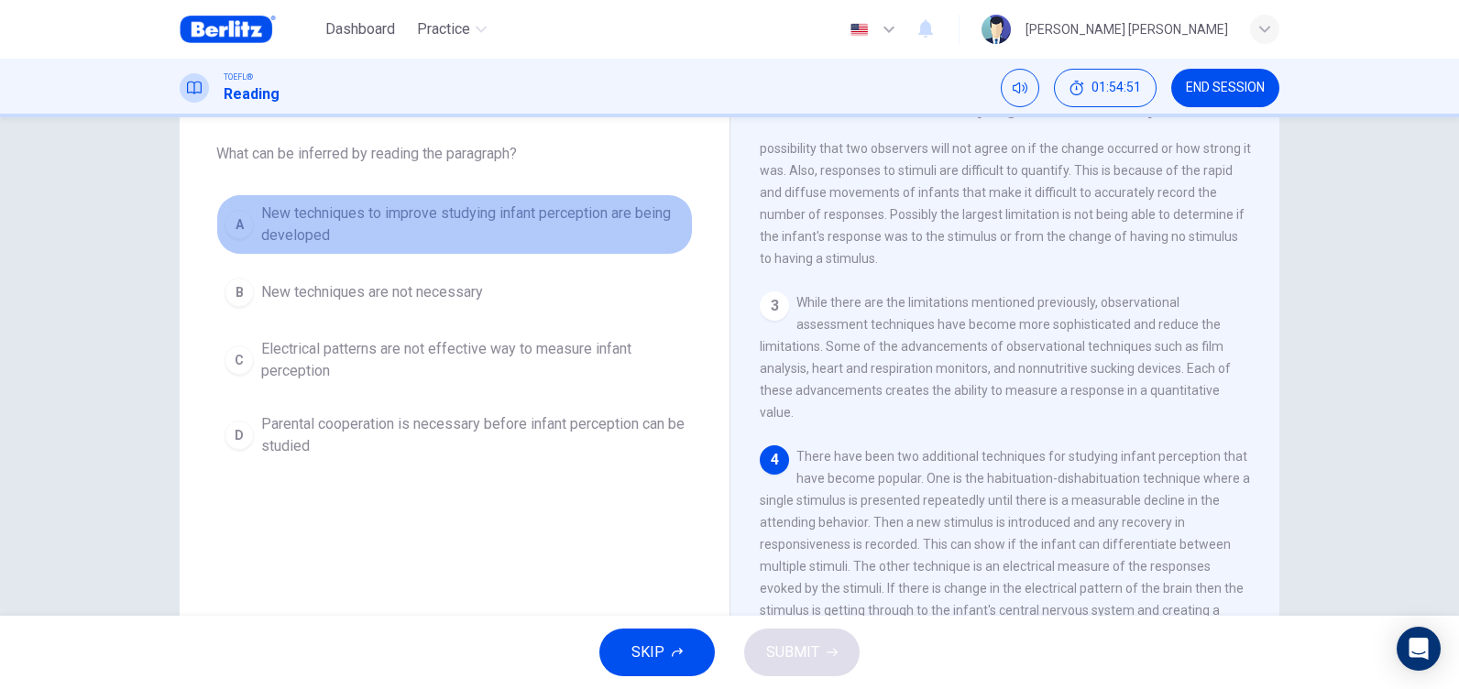
click at [583, 224] on span "New techniques to improve studying infant perception are being developed" at bounding box center [472, 224] width 423 height 44
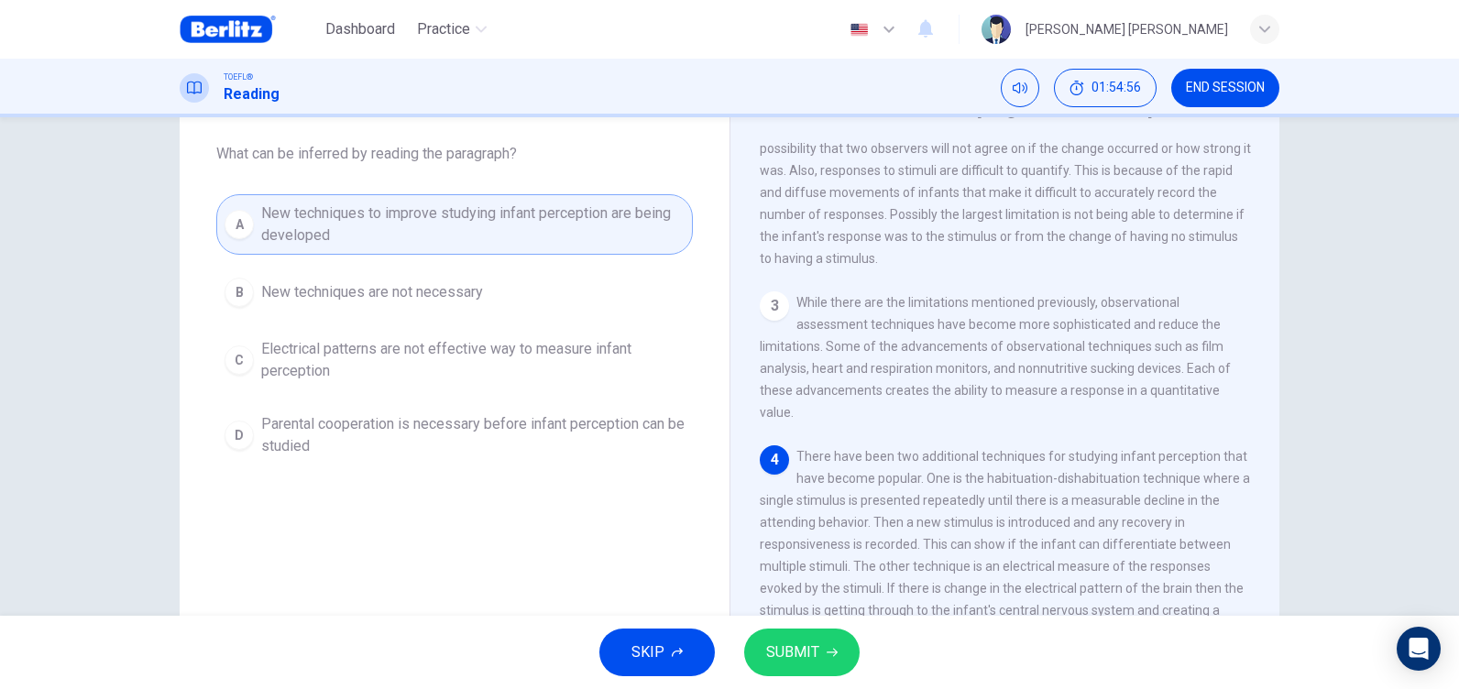
click at [466, 348] on span "Electrical patterns are not effective way to measure infant perception" at bounding box center [472, 360] width 423 height 44
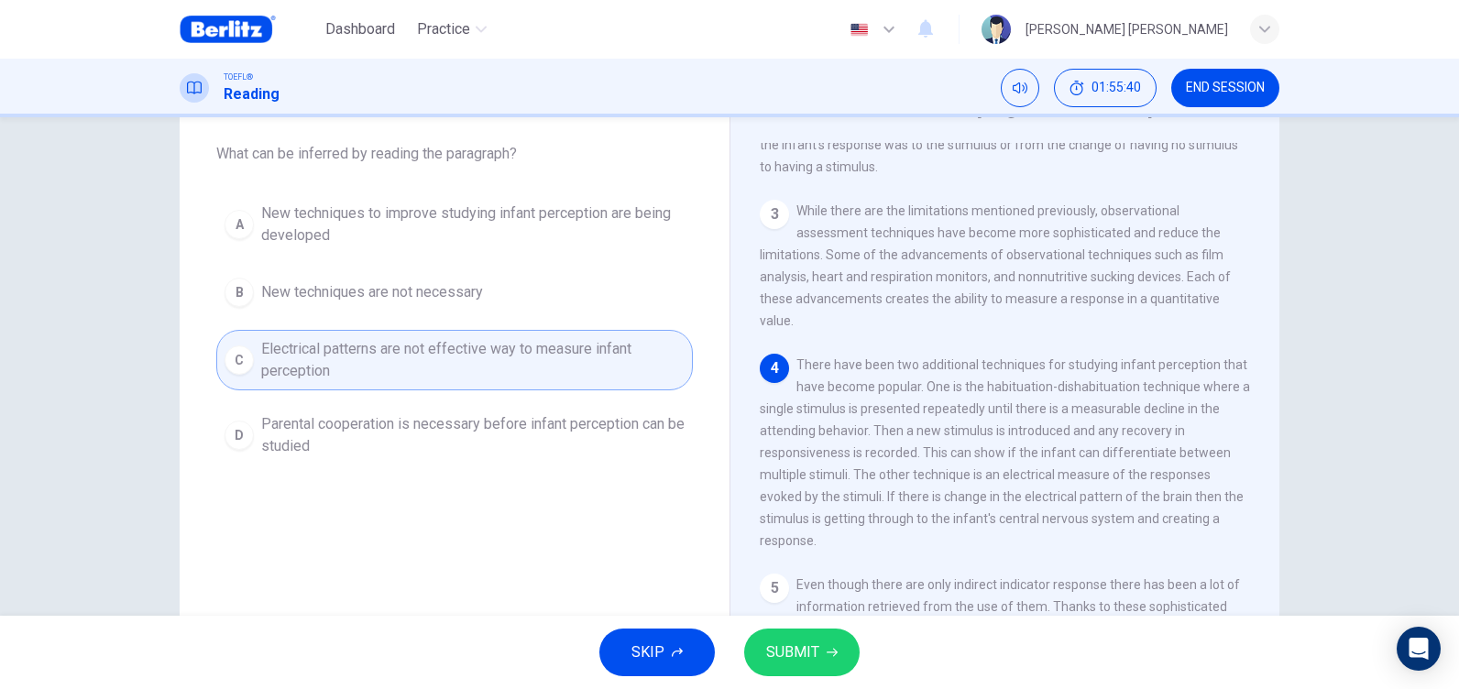
scroll to position [431, 0]
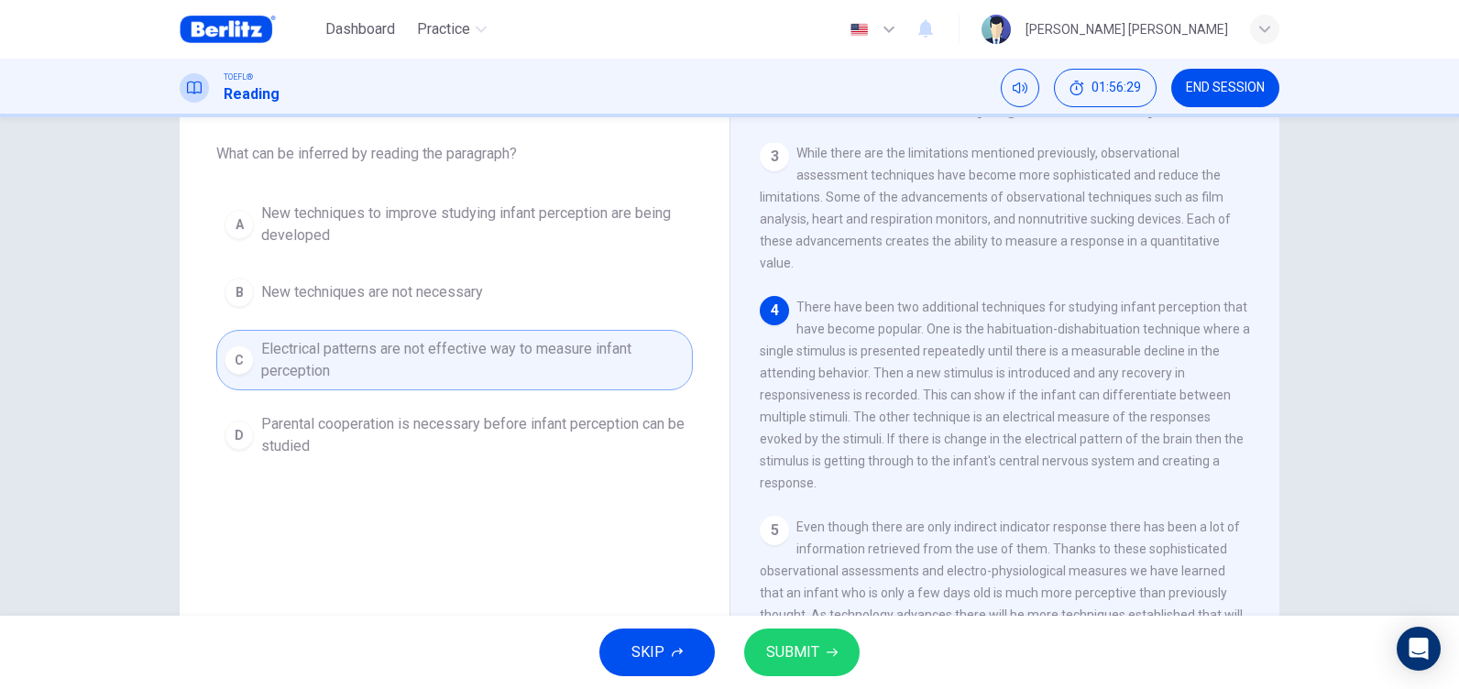
click at [455, 299] on span "New techniques are not necessary" at bounding box center [372, 292] width 222 height 22
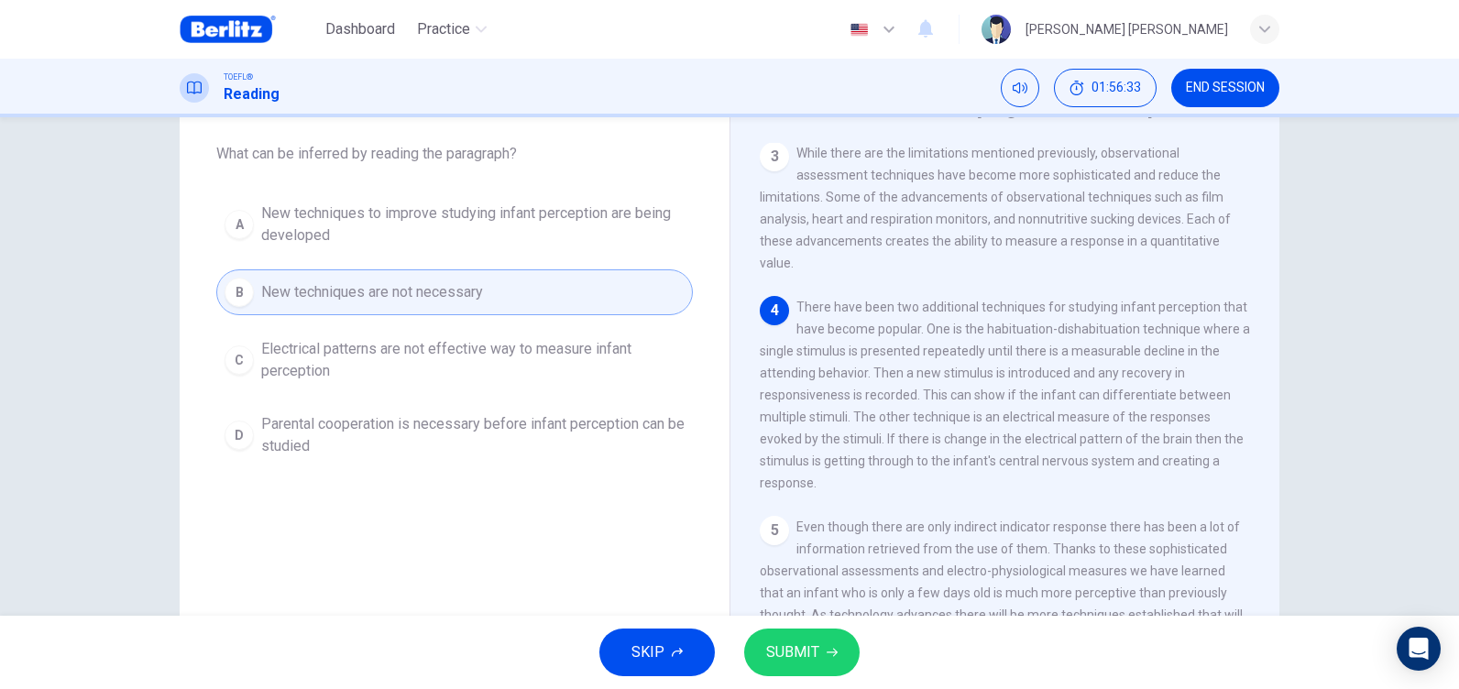
click at [813, 660] on span "SUBMIT" at bounding box center [792, 653] width 53 height 26
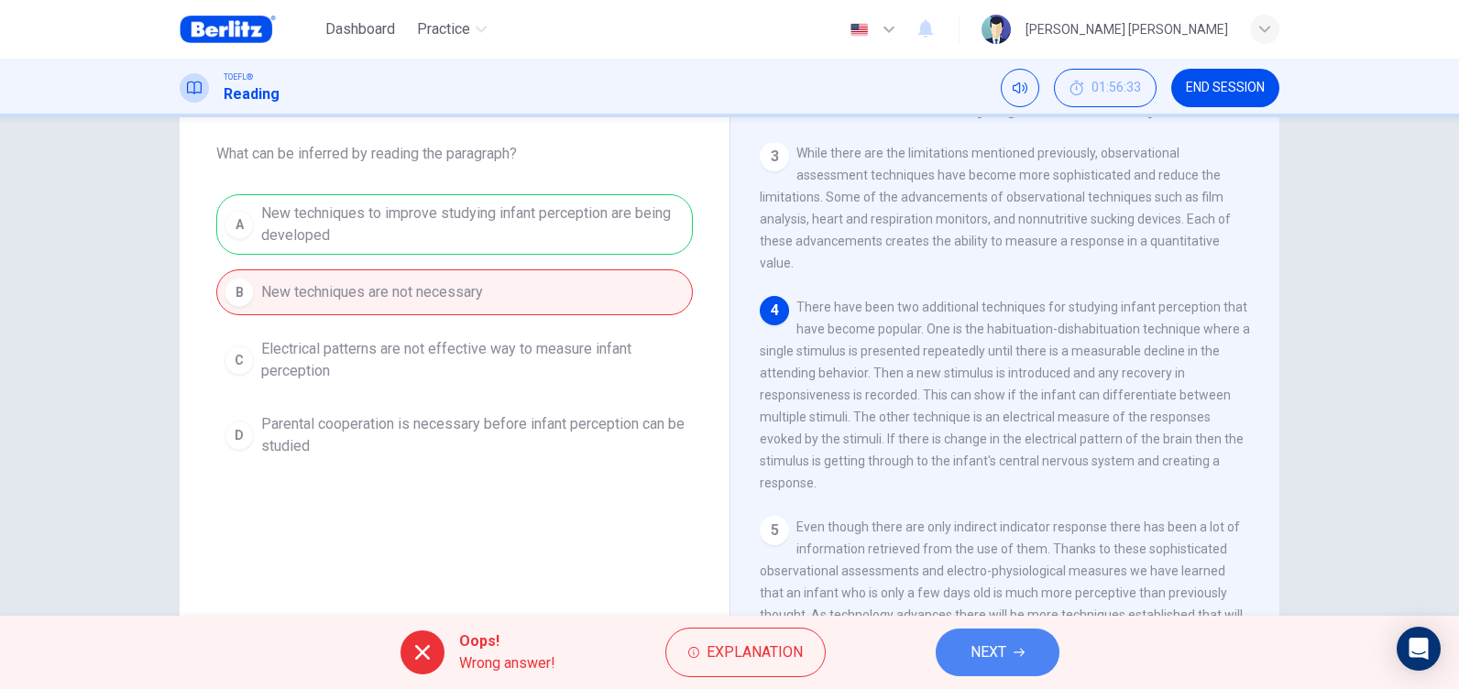
click at [999, 652] on span "NEXT" at bounding box center [988, 653] width 36 height 26
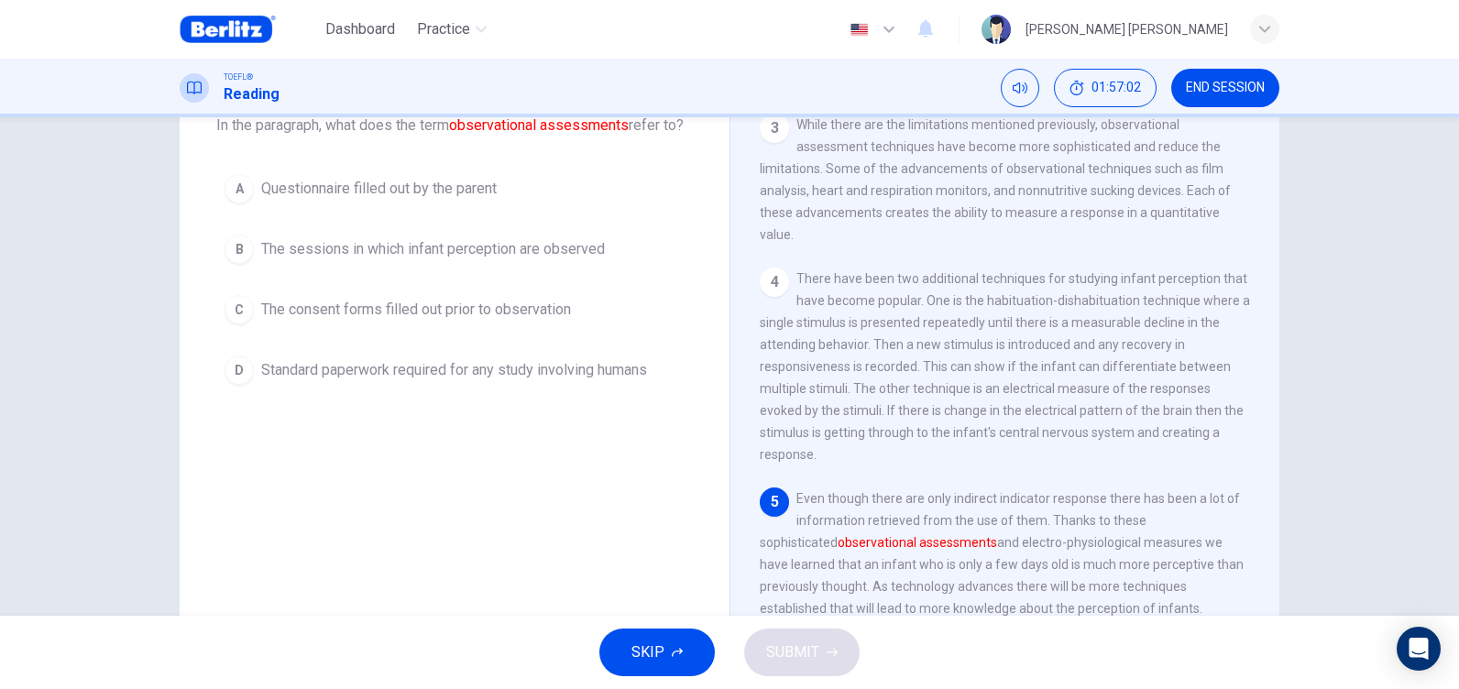
click at [441, 260] on span "The sessions in which infant perception are observed" at bounding box center [433, 249] width 344 height 22
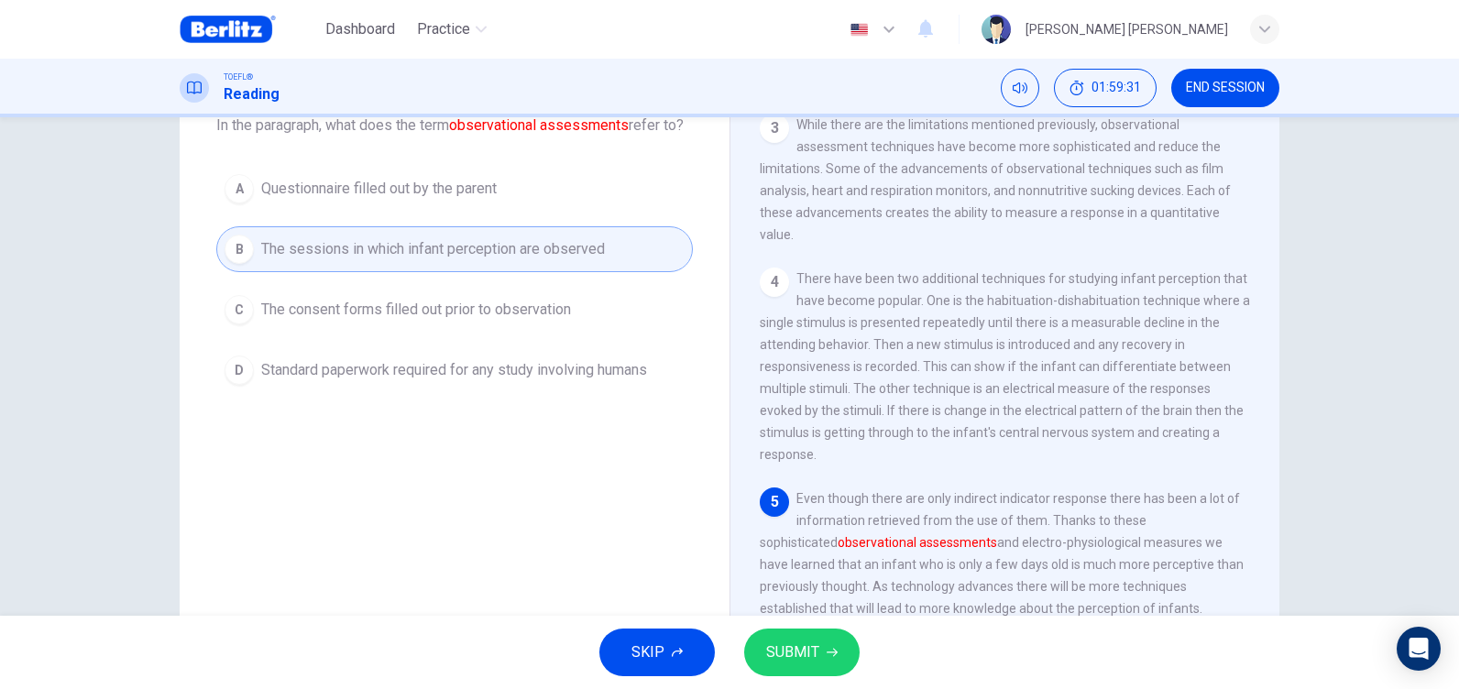
click at [837, 539] on font "observational assessments" at bounding box center [916, 542] width 159 height 15
click at [837, 535] on font "observational assessments" at bounding box center [916, 542] width 159 height 15
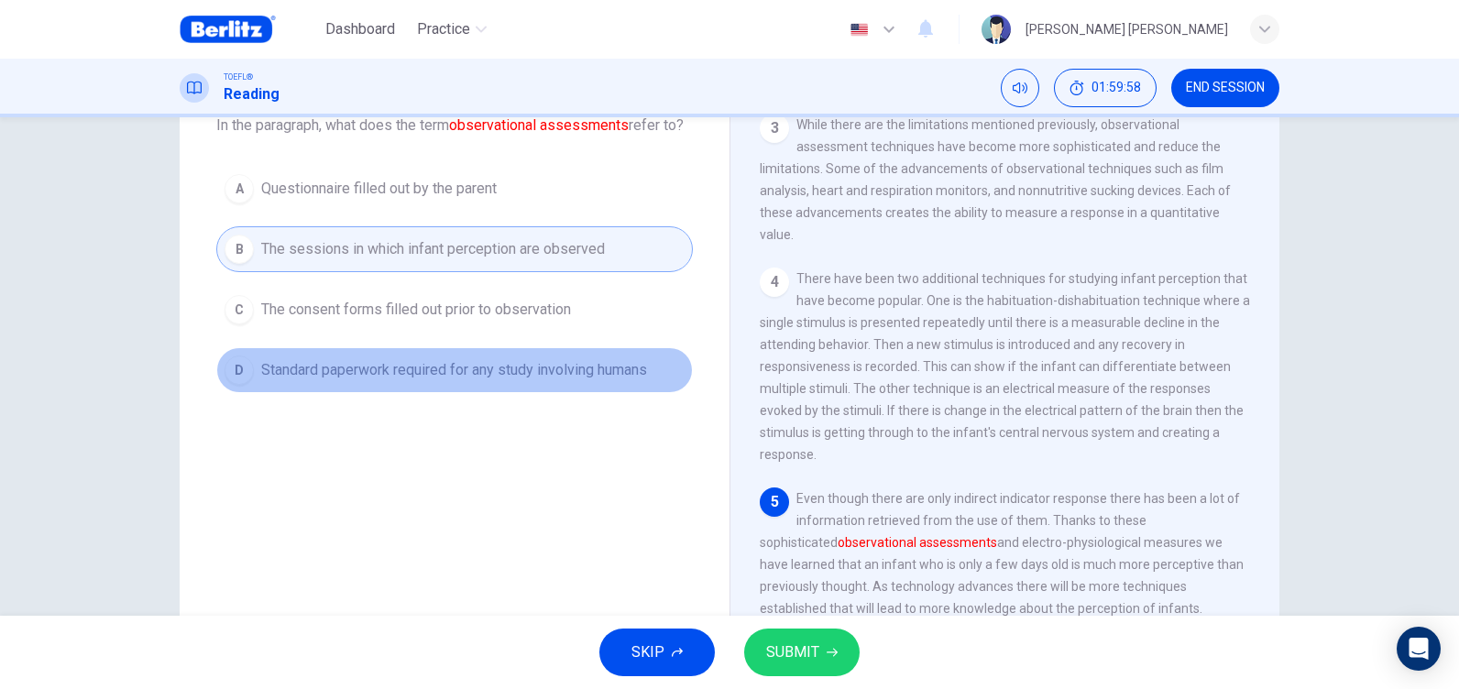
click at [515, 381] on span "Standard paperwork required for any study involving humans" at bounding box center [454, 370] width 386 height 22
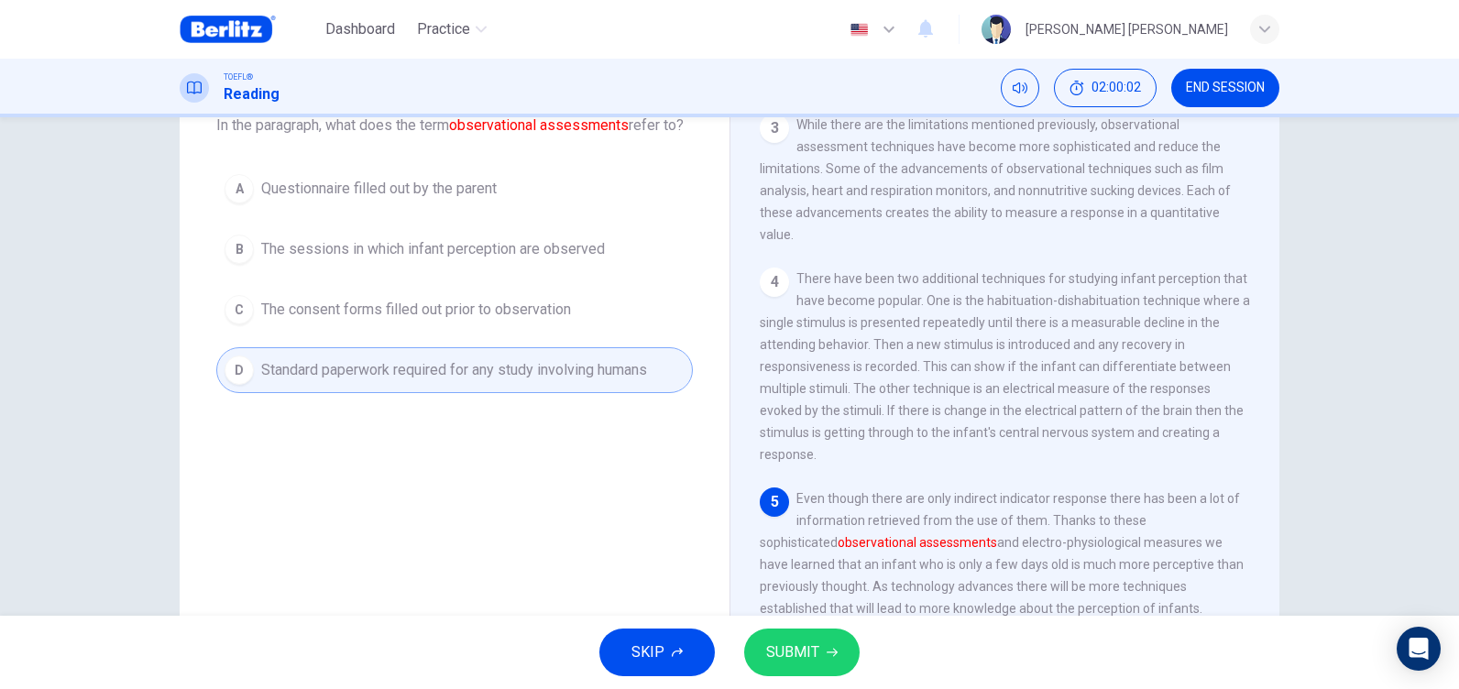
click at [801, 636] on button "SUBMIT" at bounding box center [801, 653] width 115 height 48
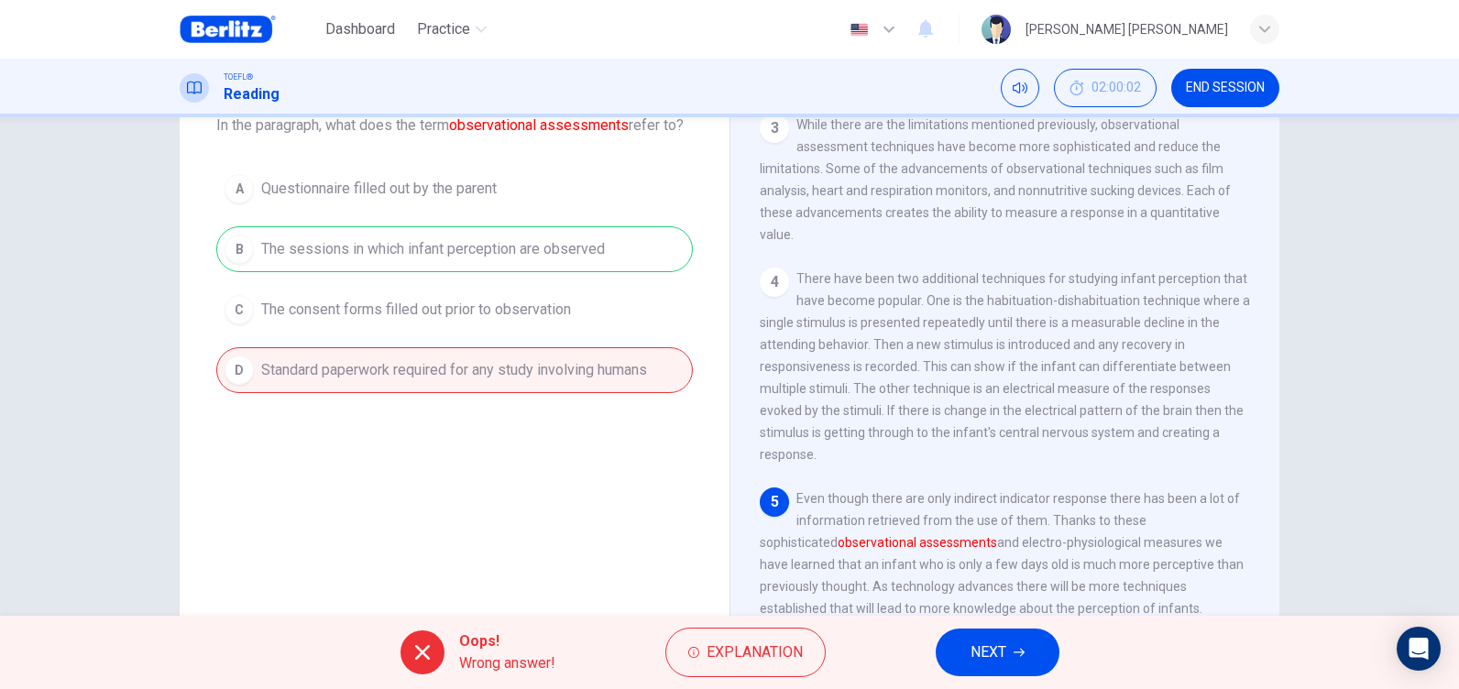
click at [978, 642] on span "NEXT" at bounding box center [988, 653] width 36 height 26
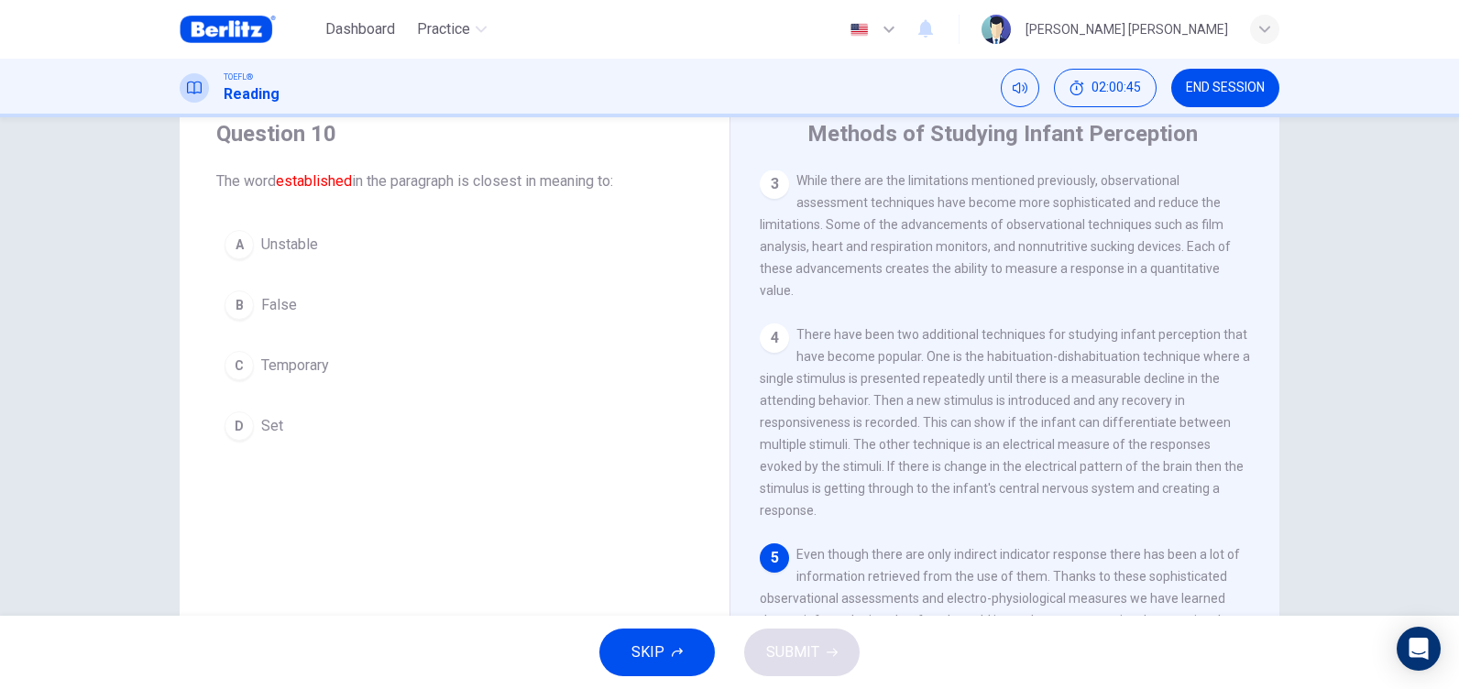
scroll to position [28, 0]
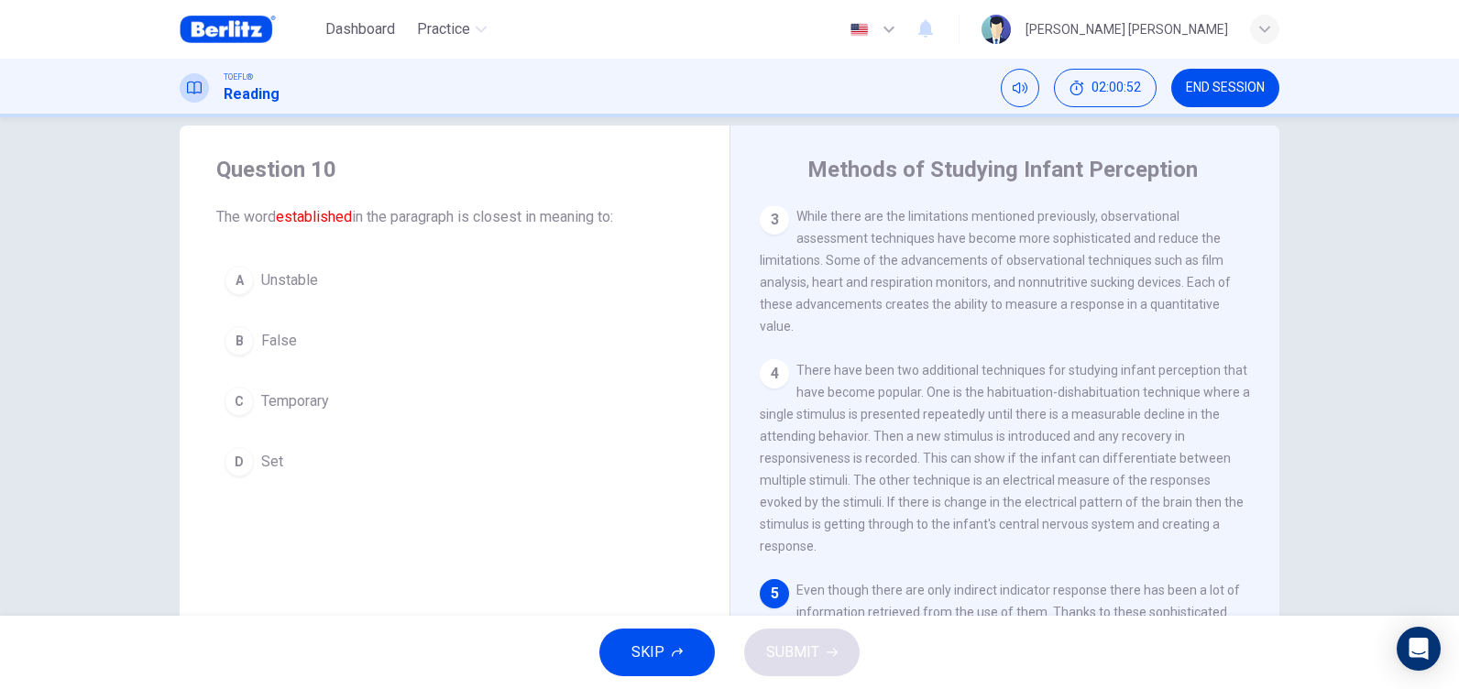
click at [266, 459] on span "Set" at bounding box center [272, 462] width 22 height 22
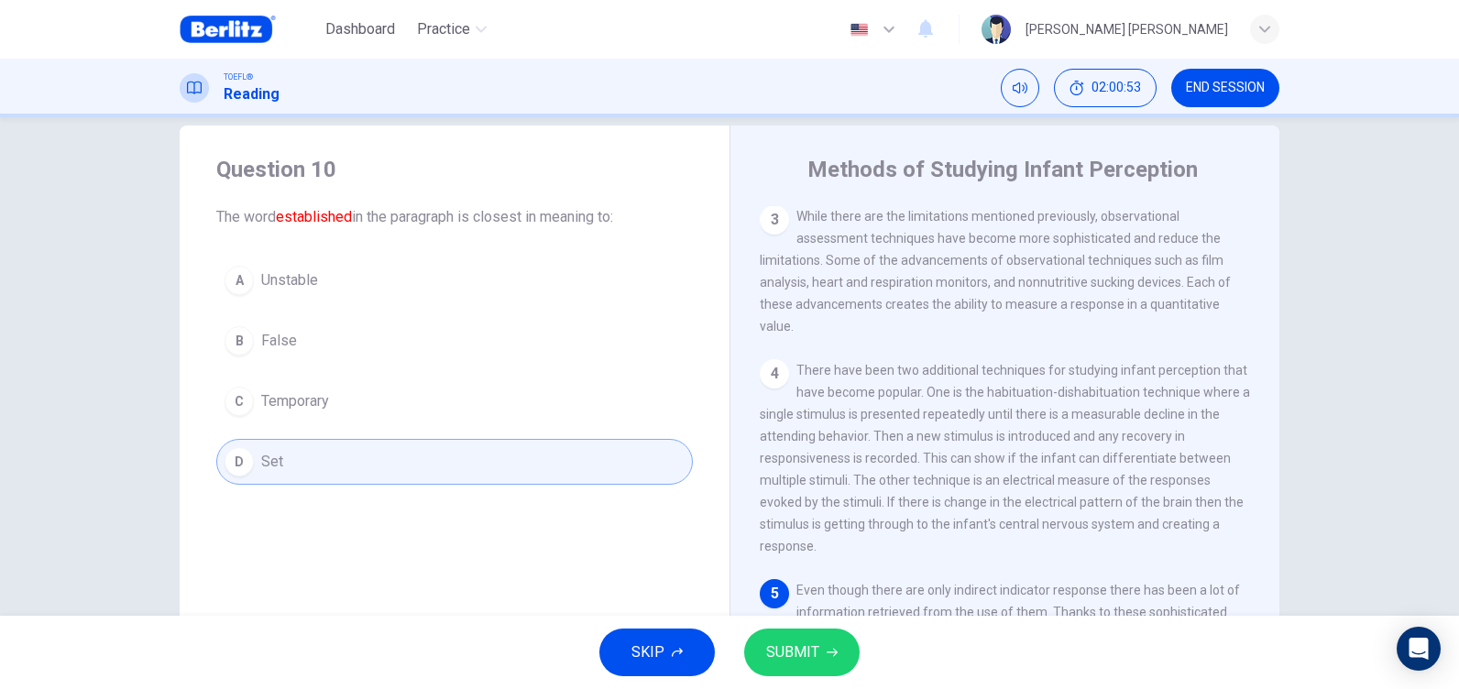
click at [810, 657] on span "SUBMIT" at bounding box center [792, 653] width 53 height 26
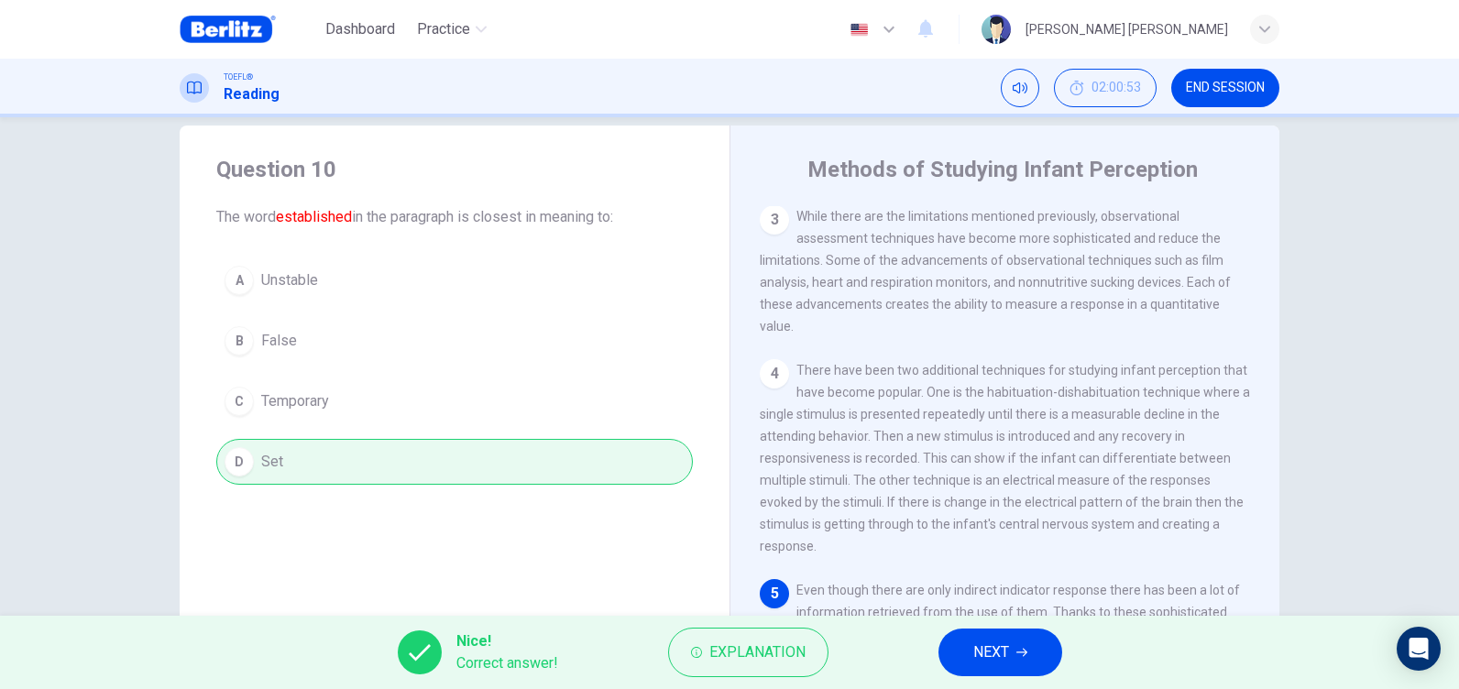
click at [1022, 646] on button "NEXT" at bounding box center [1000, 653] width 124 height 48
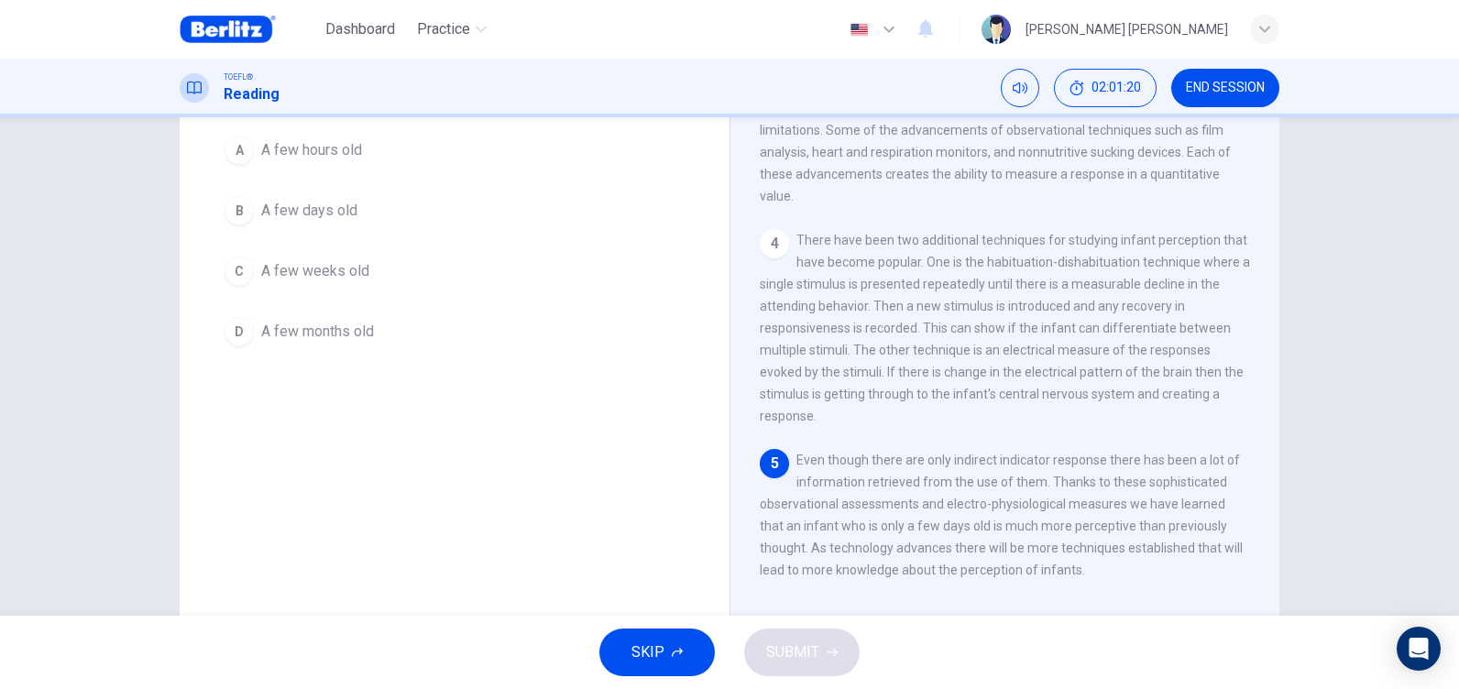
scroll to position [120, 0]
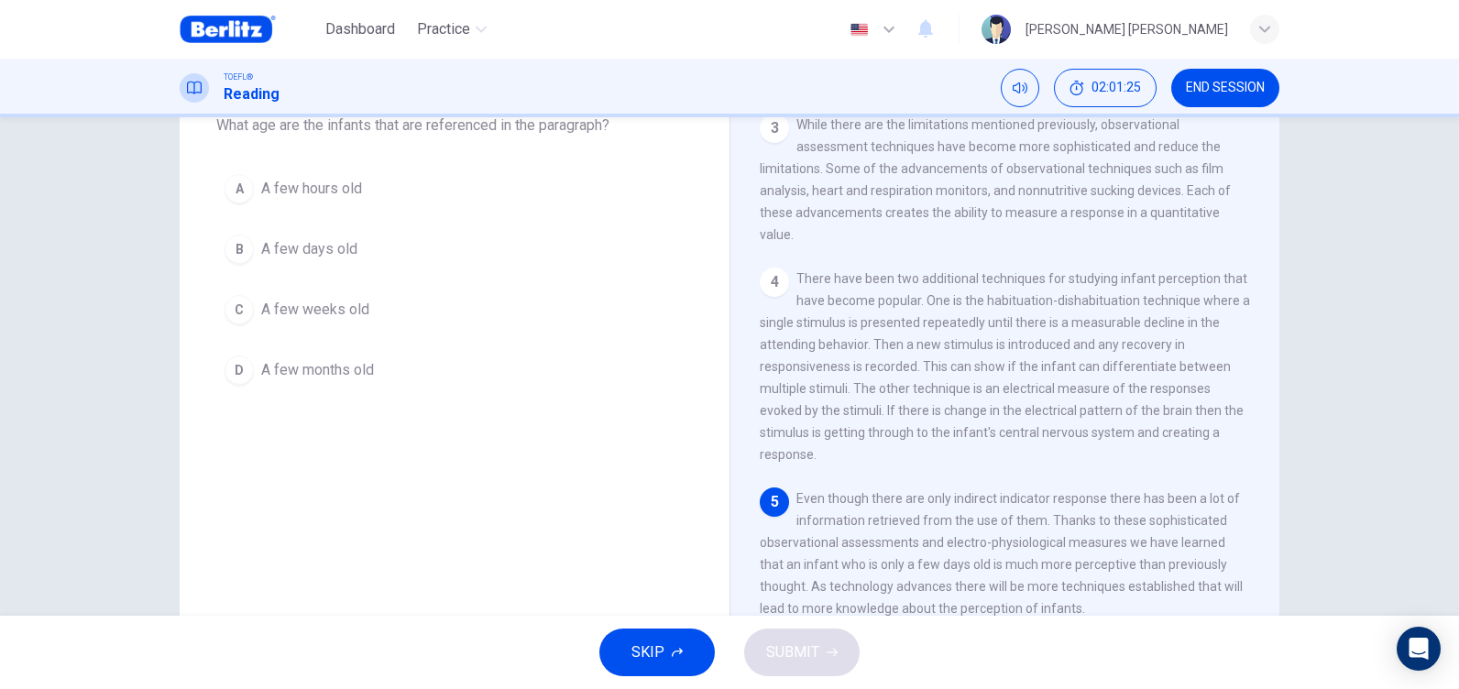
click at [334, 247] on span "A few days old" at bounding box center [309, 249] width 96 height 22
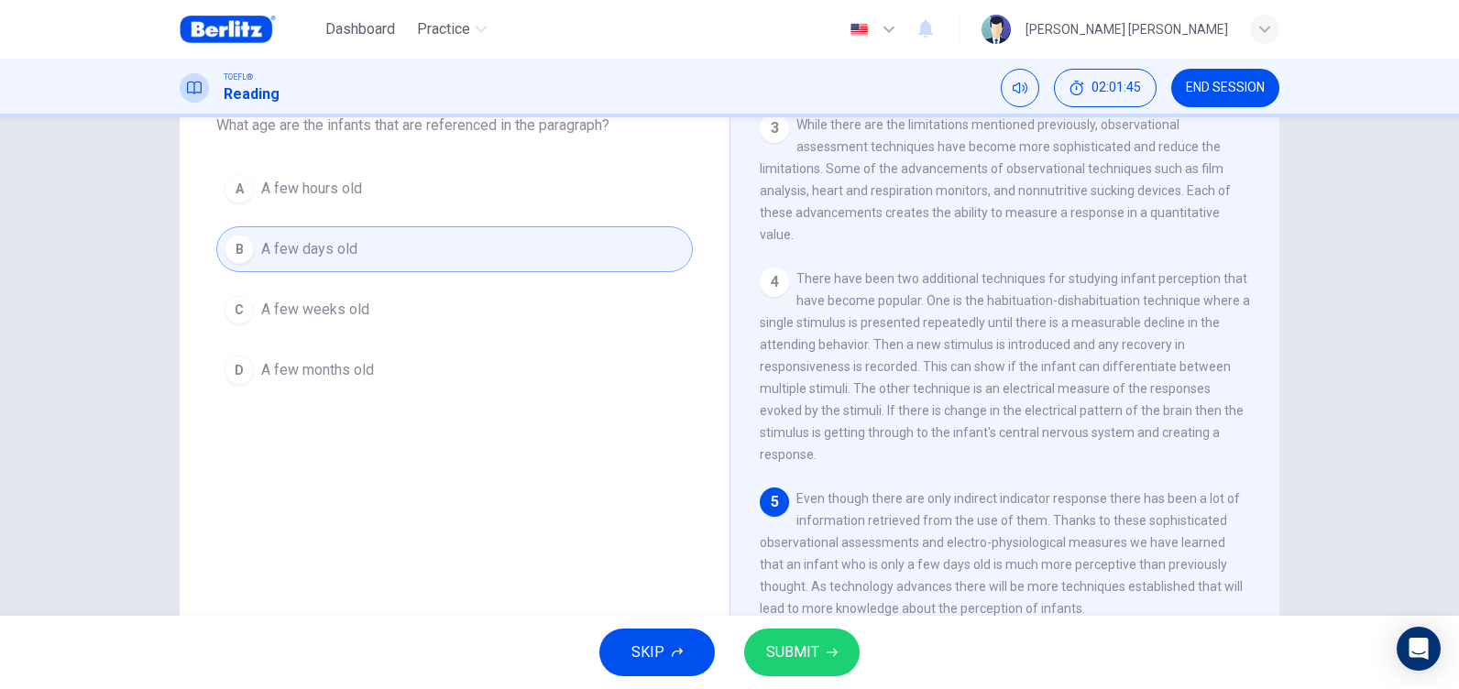
scroll to position [212, 0]
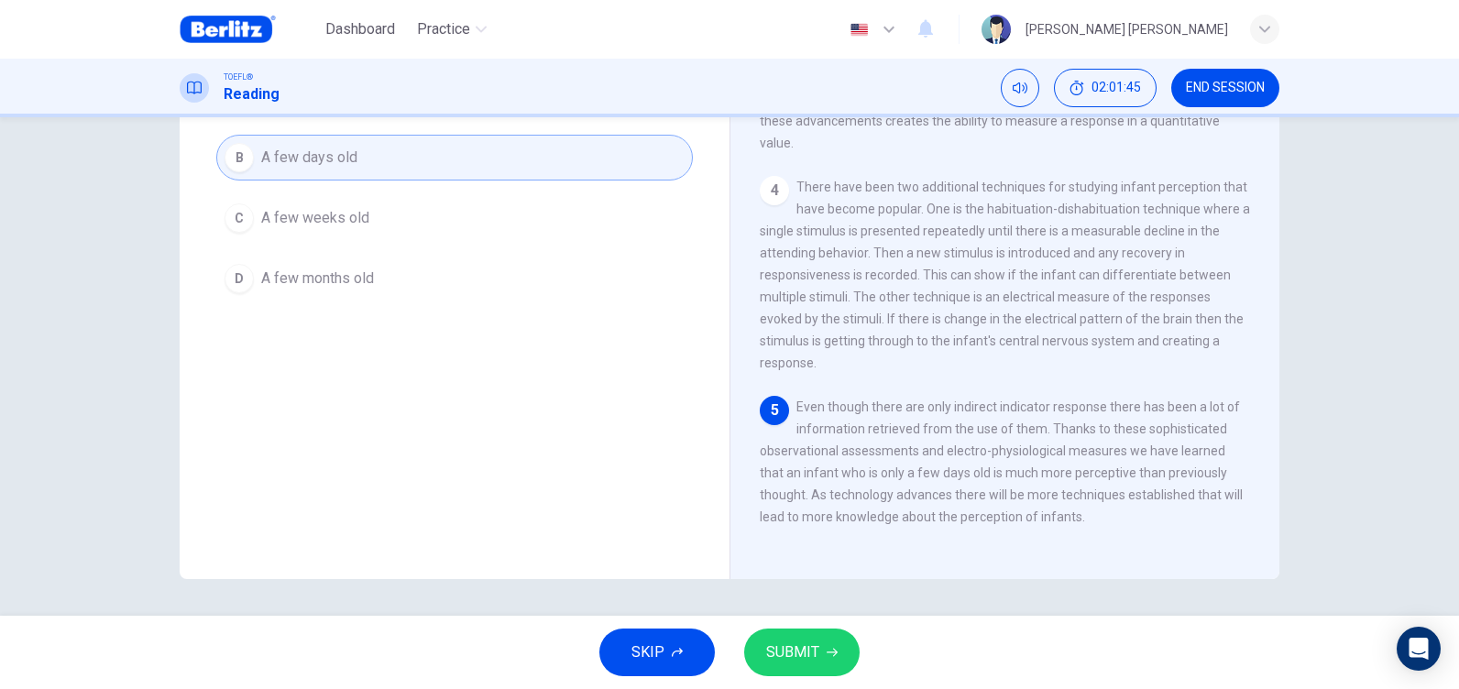
click at [828, 661] on button "SUBMIT" at bounding box center [801, 653] width 115 height 48
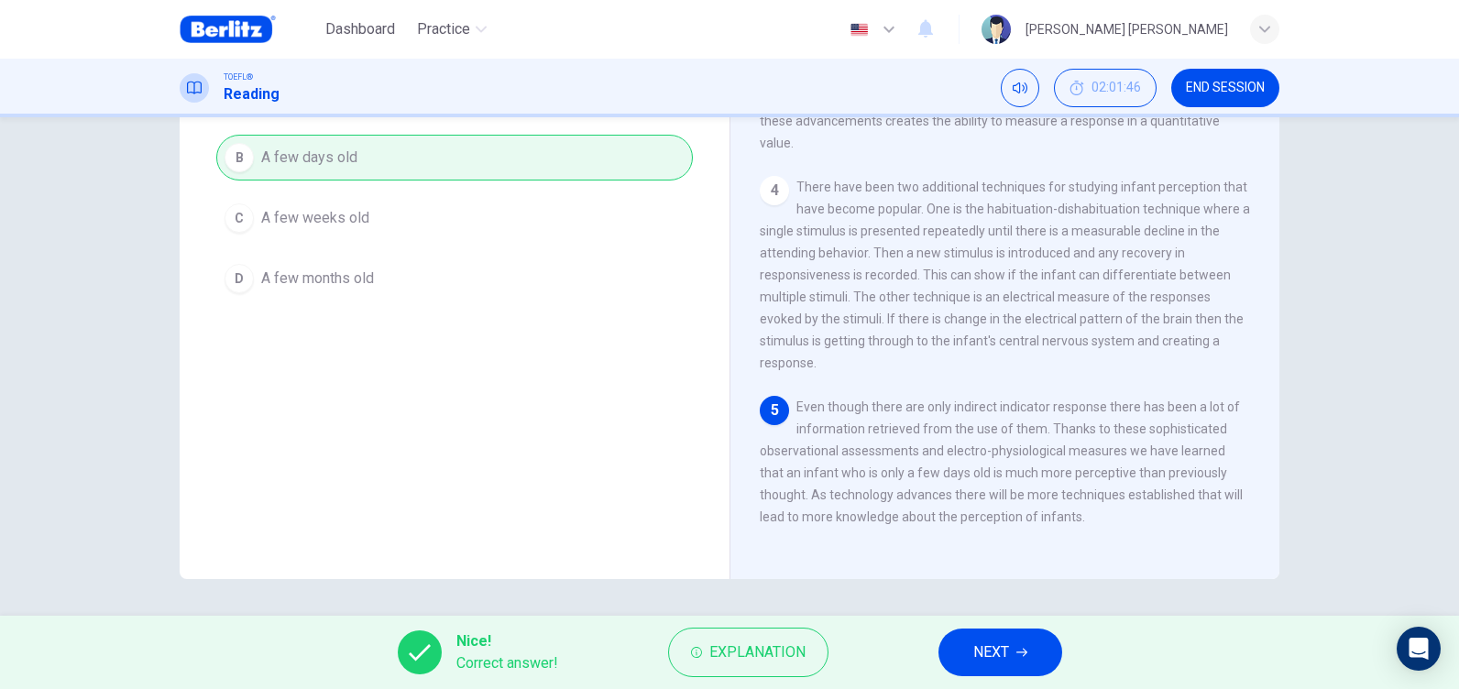
click at [995, 644] on span "NEXT" at bounding box center [991, 653] width 36 height 26
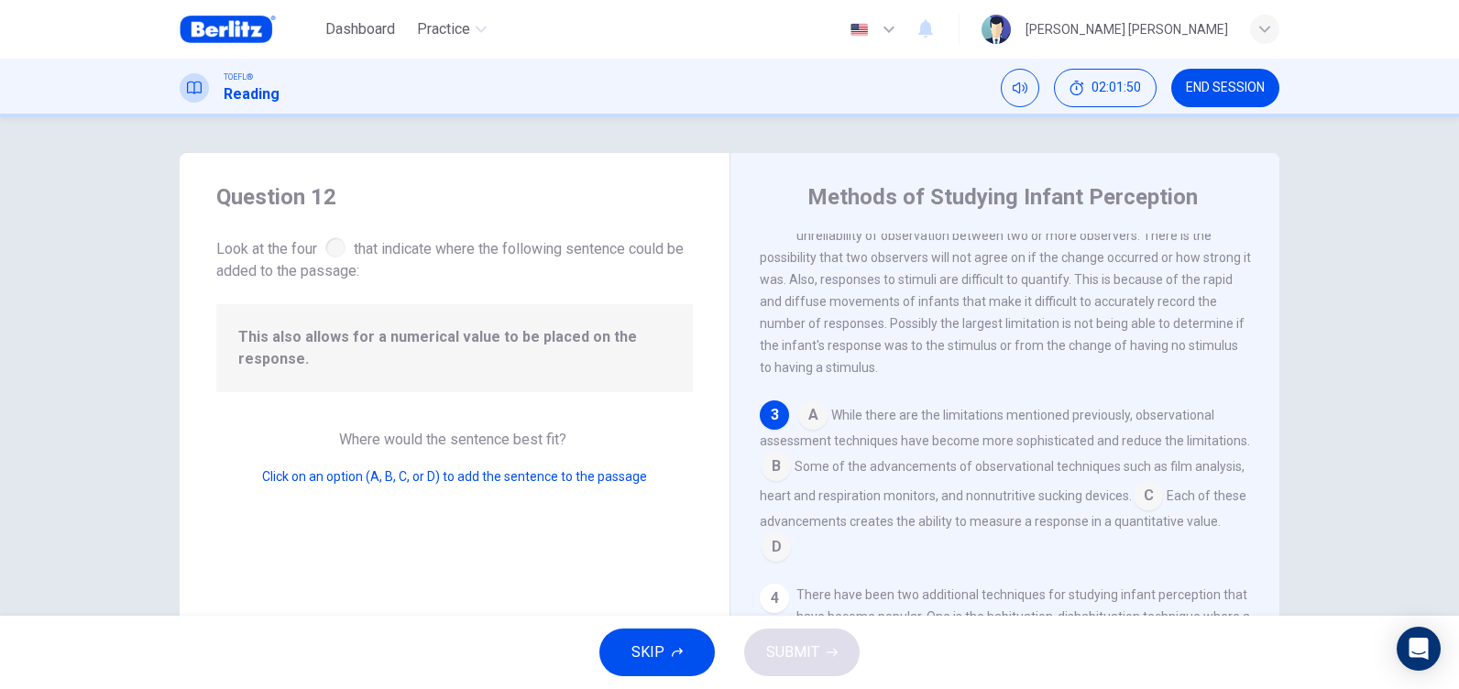
scroll to position [0, 0]
click at [336, 245] on div at bounding box center [335, 248] width 20 height 20
click at [336, 250] on div at bounding box center [335, 248] width 20 height 20
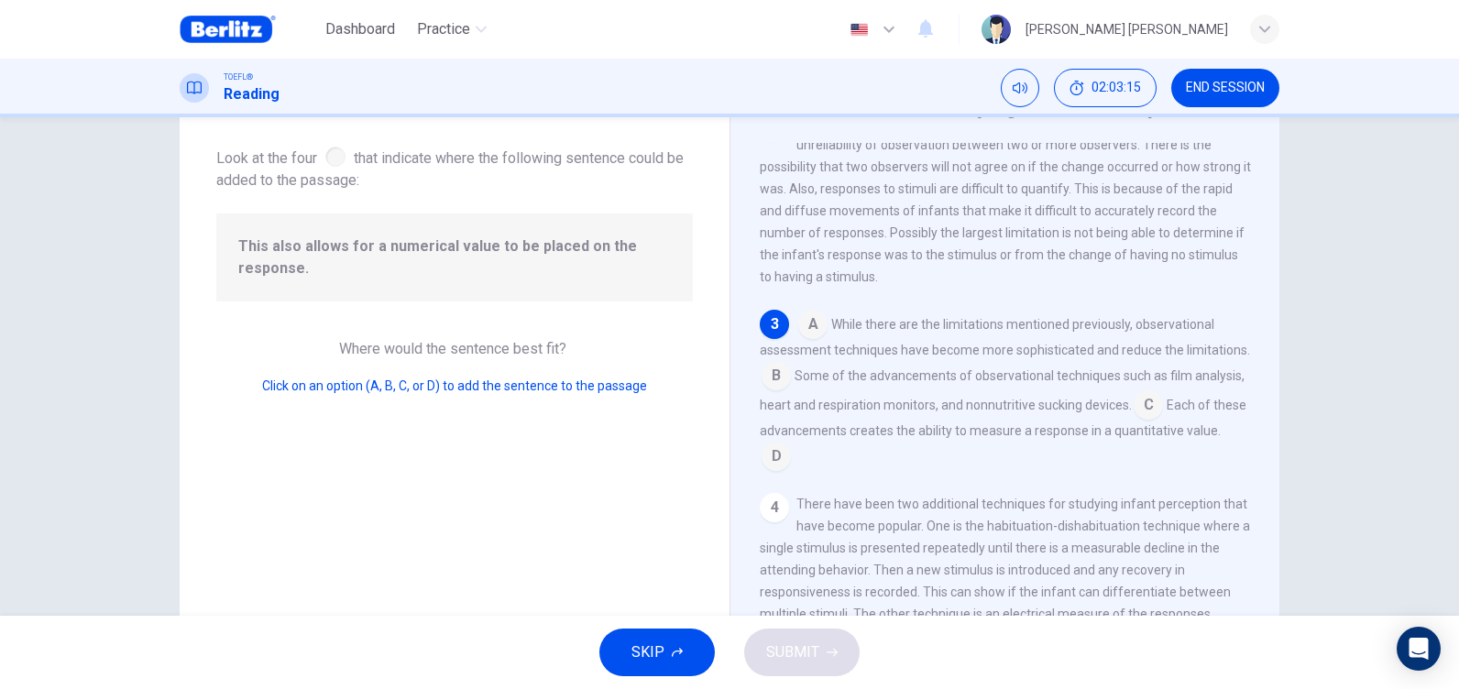
click at [791, 473] on input at bounding box center [775, 457] width 29 height 29
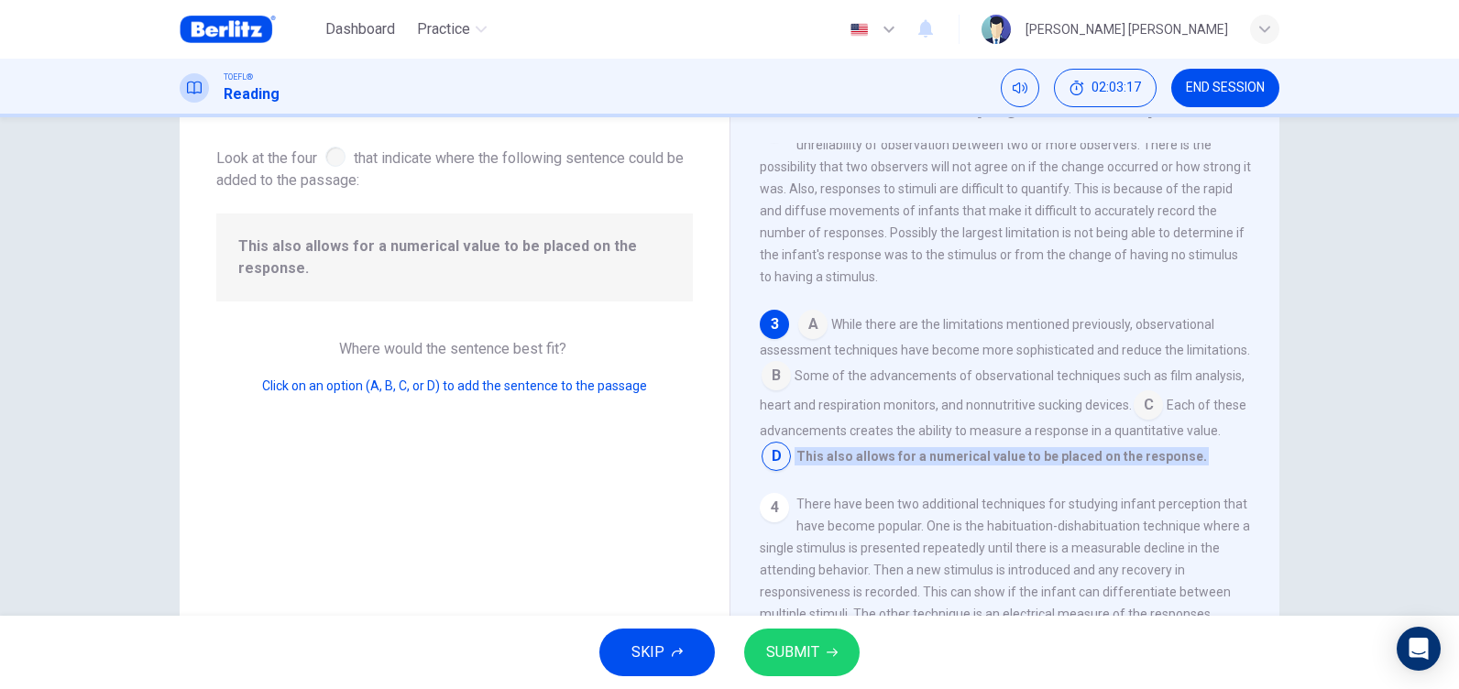
click at [826, 653] on icon "button" at bounding box center [831, 652] width 11 height 11
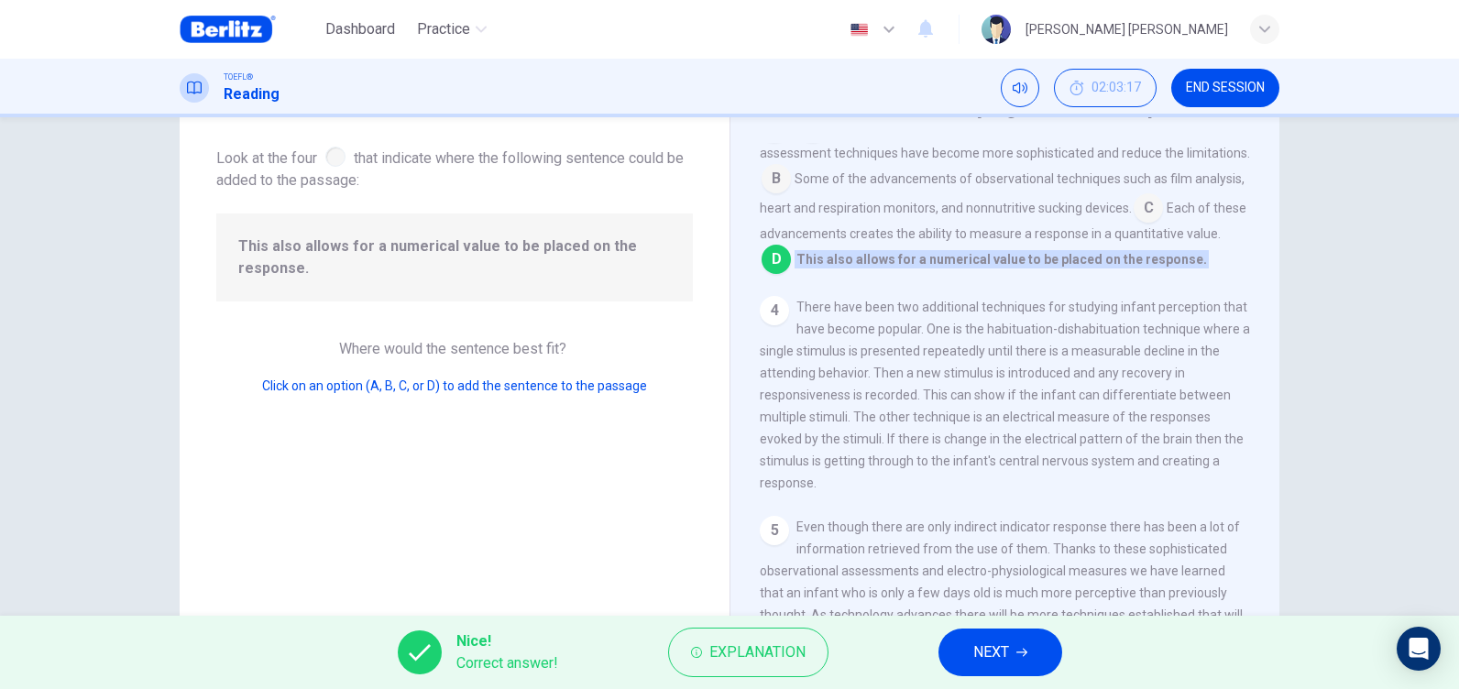
scroll to position [477, 0]
click at [1007, 653] on span "NEXT" at bounding box center [991, 653] width 36 height 26
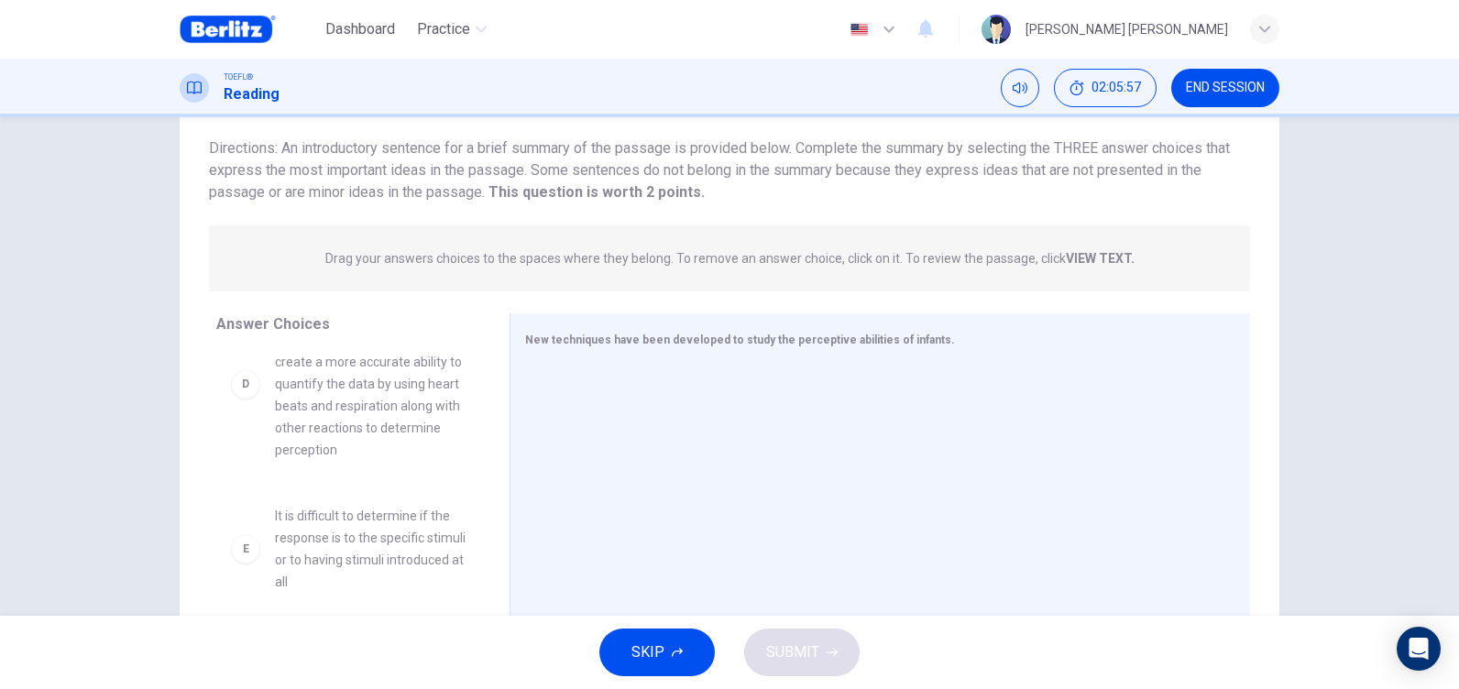
scroll to position [478, 0]
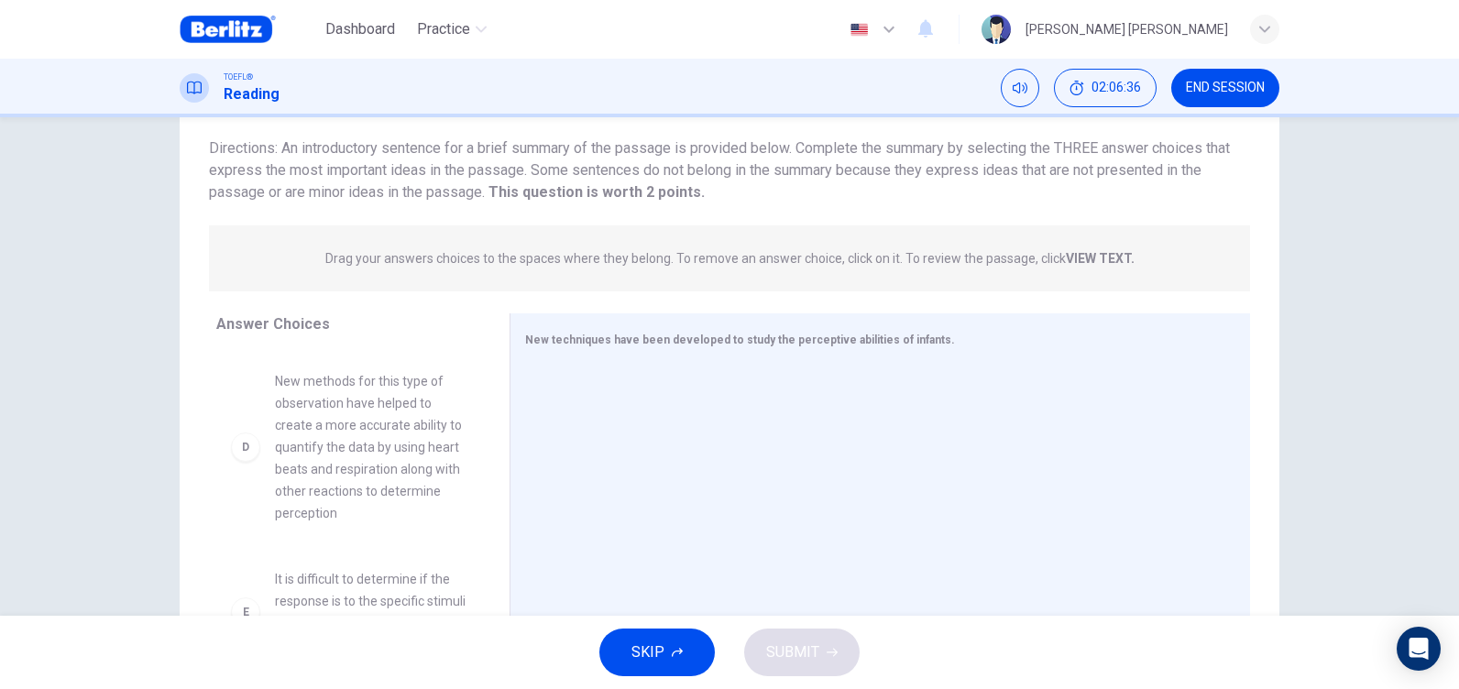
click at [381, 454] on span "New methods for this type of observation have helped to create a more accurate …" at bounding box center [370, 447] width 191 height 154
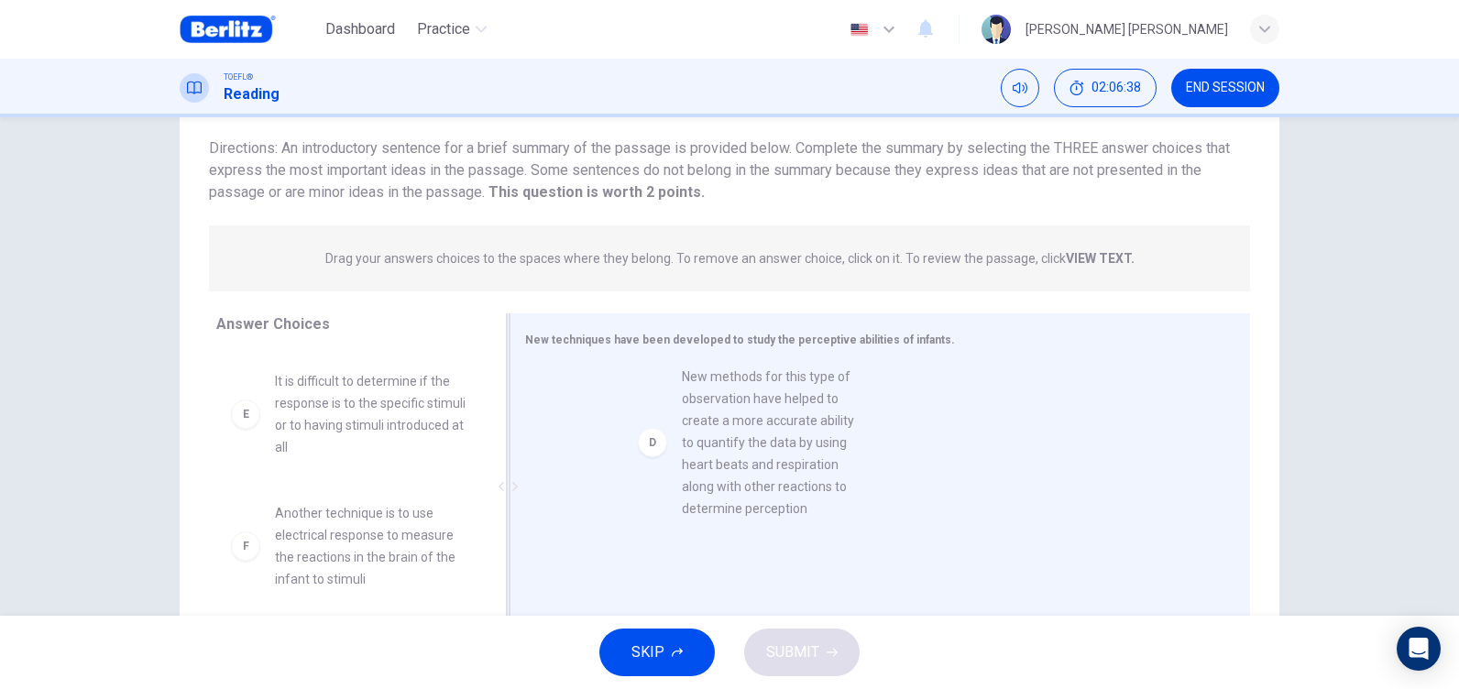
drag, startPoint x: 366, startPoint y: 471, endPoint x: 793, endPoint y: 466, distance: 427.0
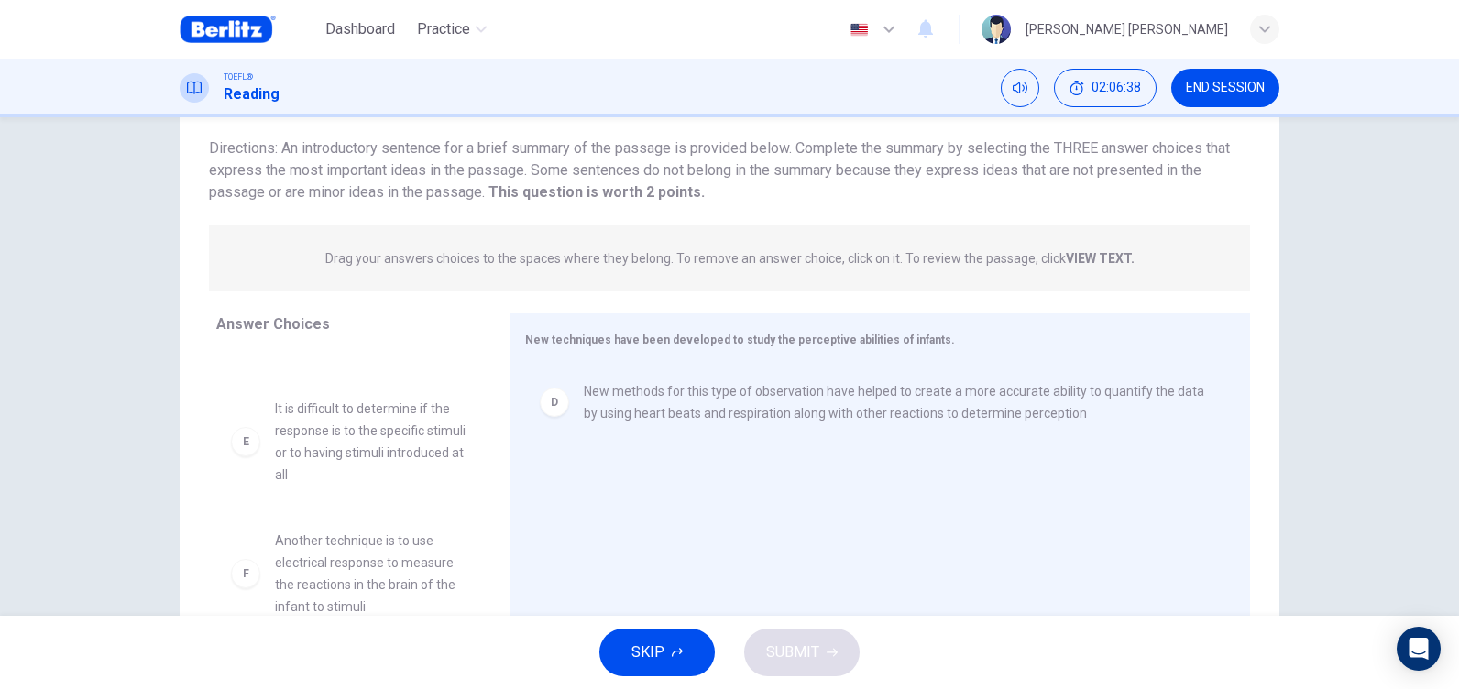
scroll to position [451, 0]
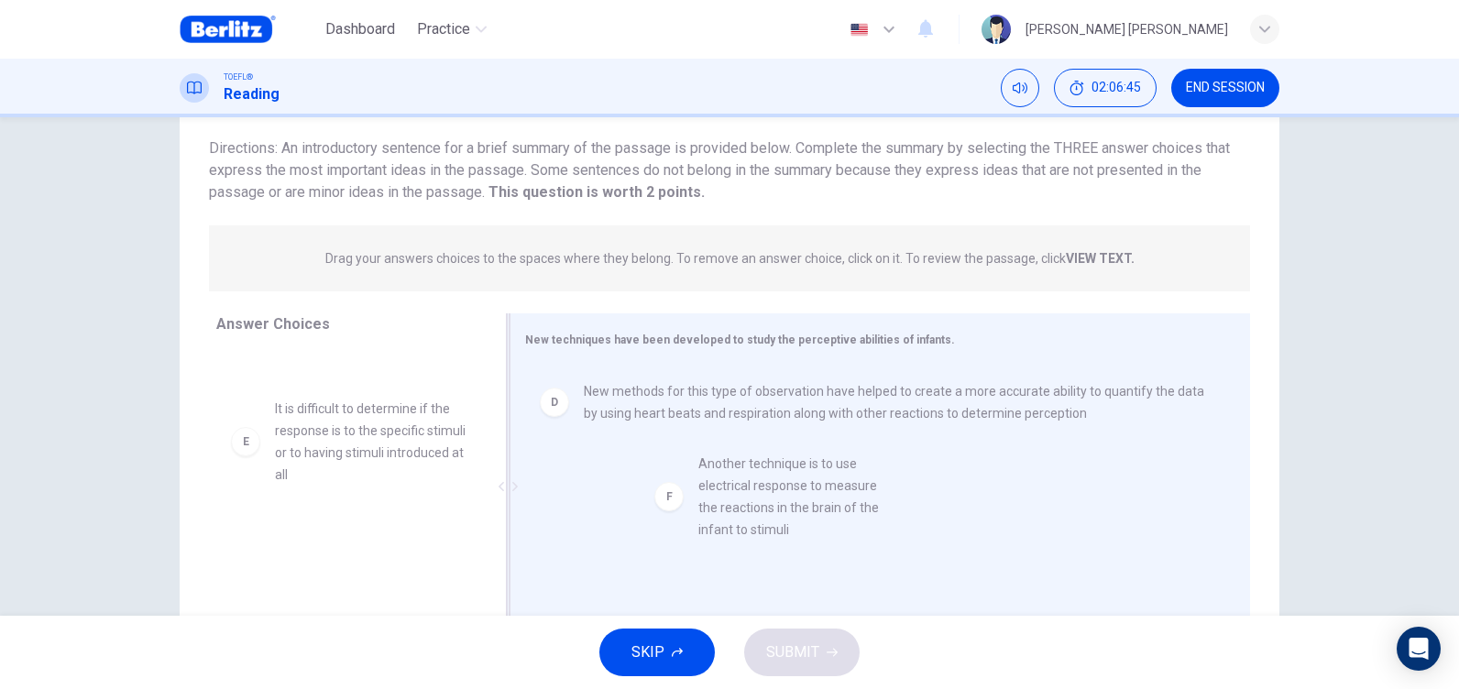
drag, startPoint x: 385, startPoint y: 558, endPoint x: 819, endPoint y: 480, distance: 441.2
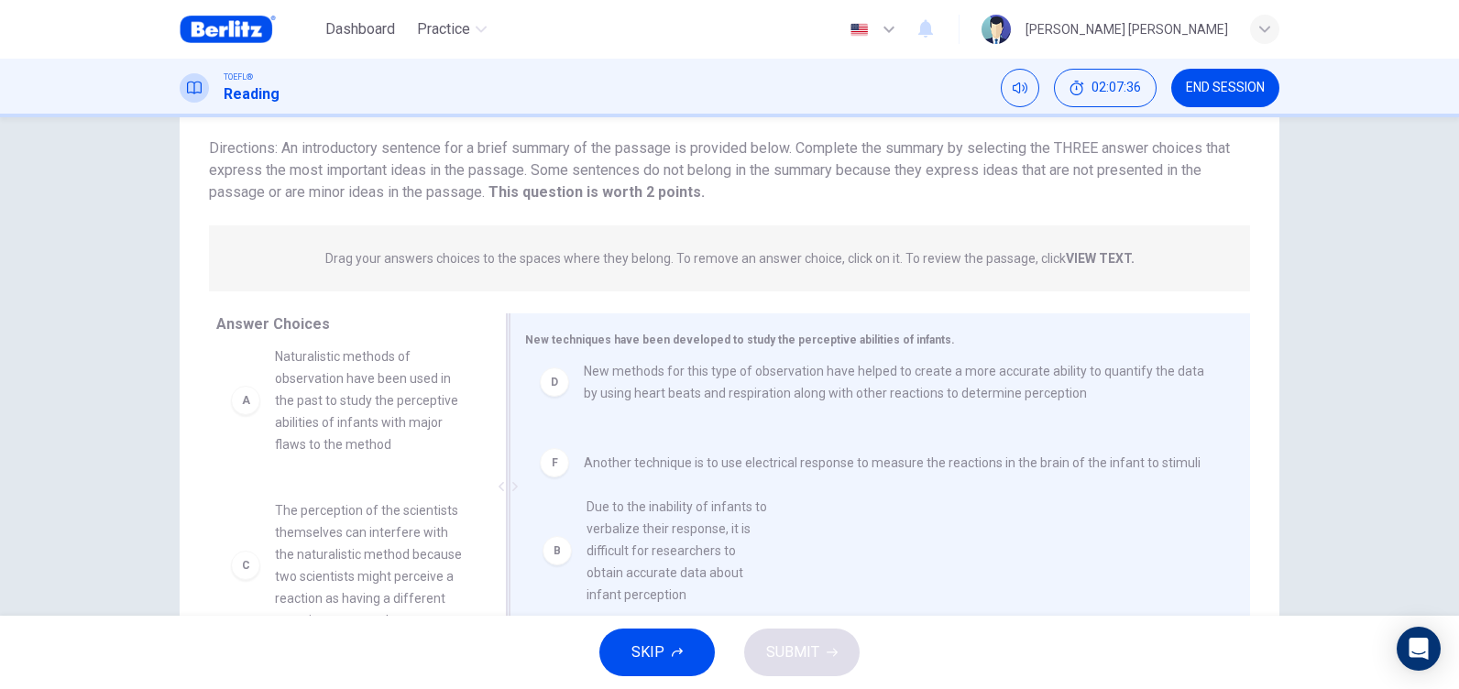
scroll to position [26, 0]
drag, startPoint x: 320, startPoint y: 549, endPoint x: 640, endPoint y: 545, distance: 320.7
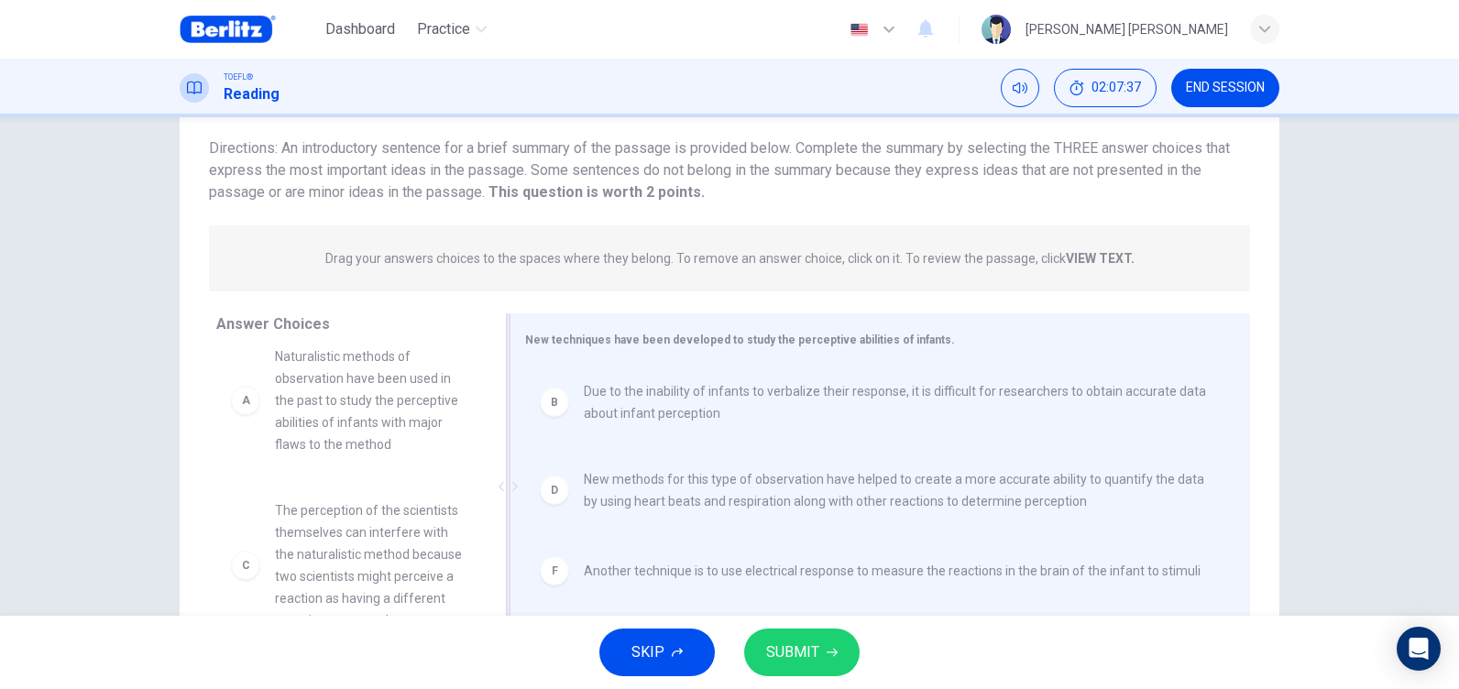
scroll to position [0, 0]
click at [796, 653] on span "SUBMIT" at bounding box center [792, 653] width 53 height 26
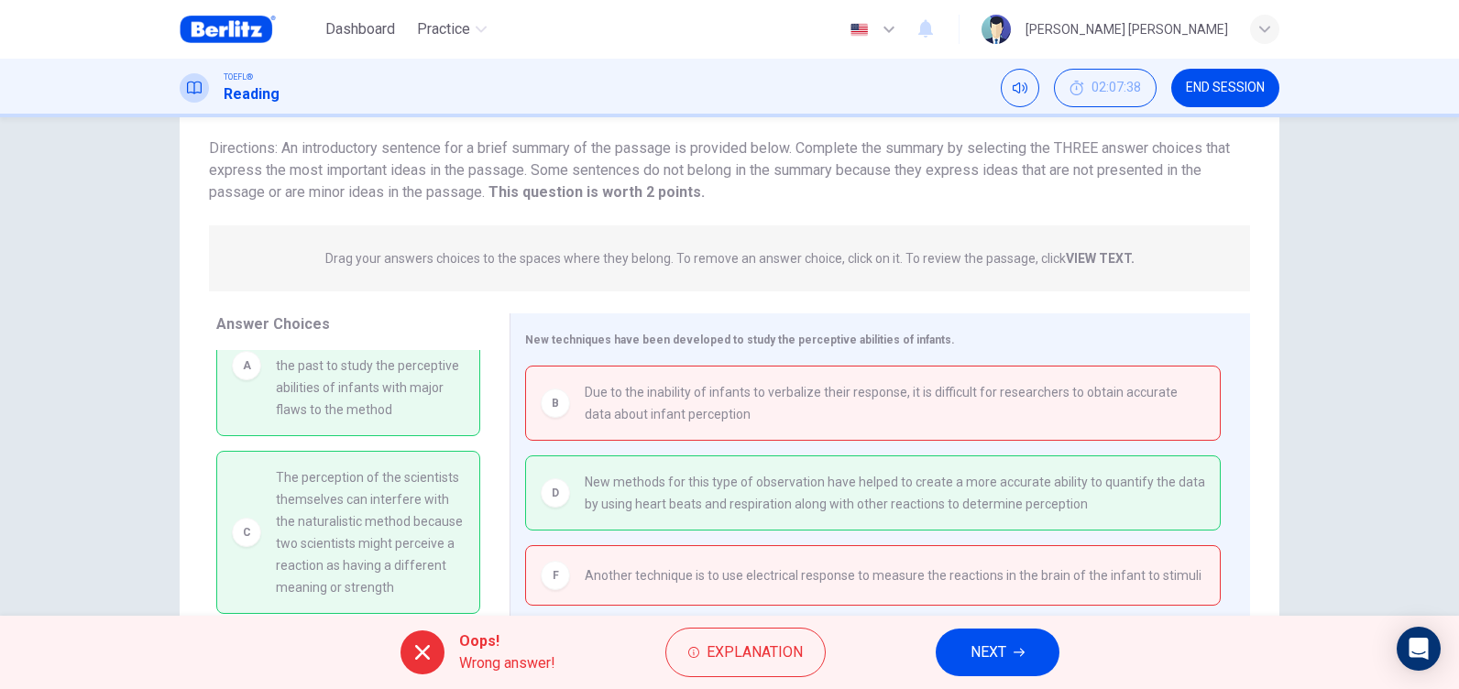
scroll to position [92, 0]
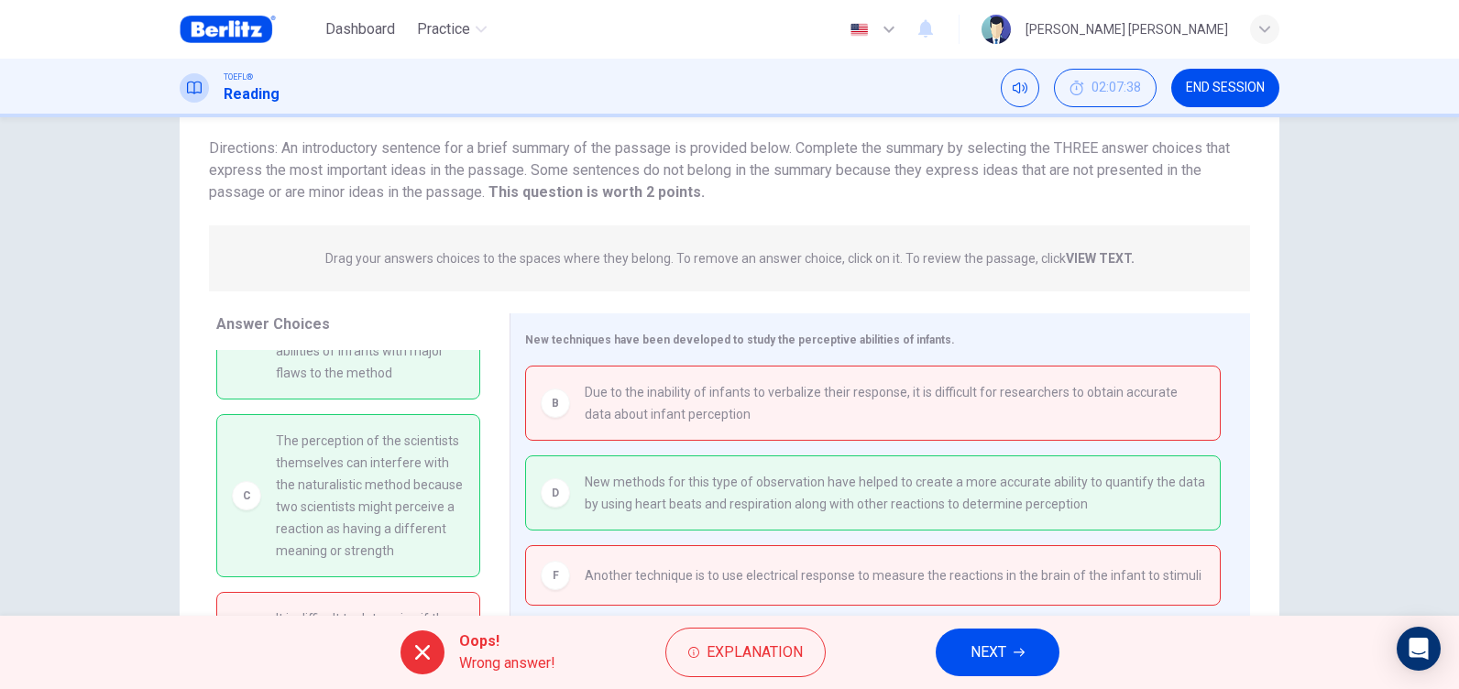
click at [1005, 655] on span "NEXT" at bounding box center [988, 653] width 36 height 26
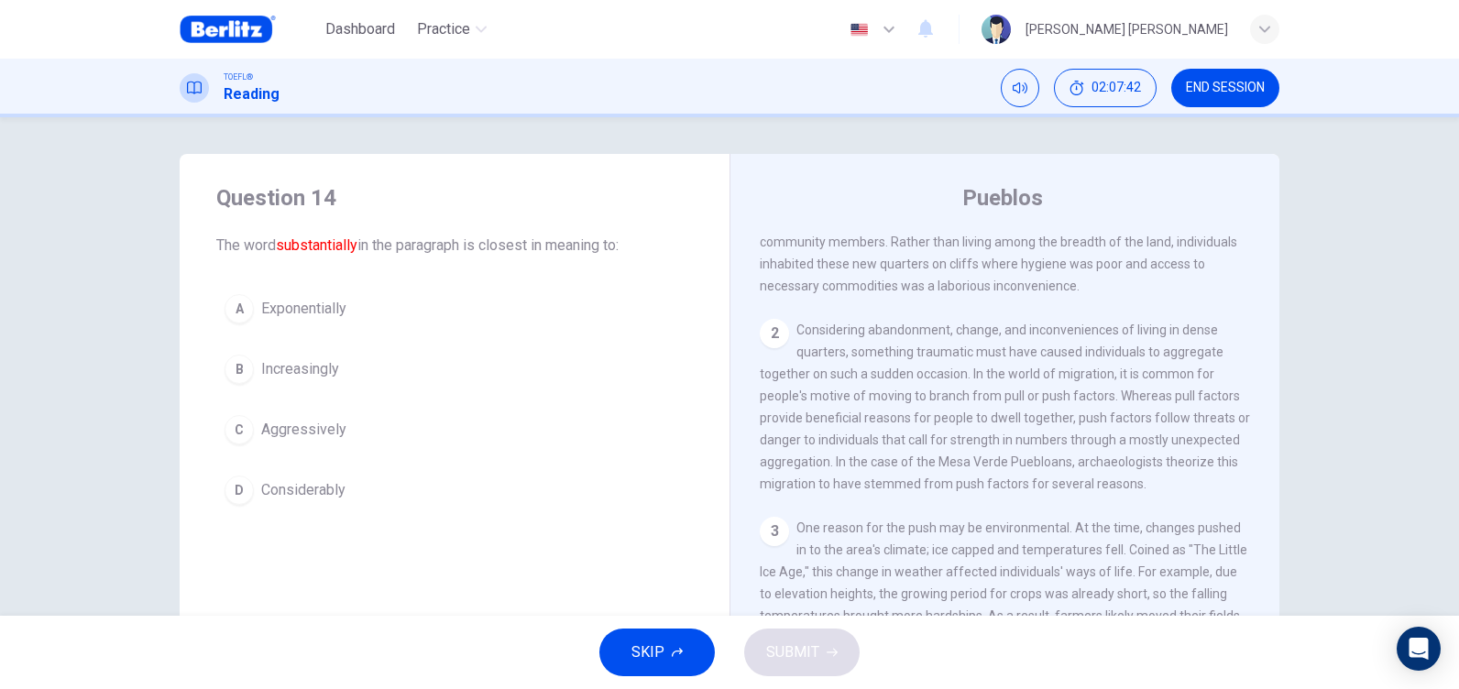
click at [1206, 89] on span "END SESSION" at bounding box center [1225, 88] width 79 height 15
